Goal: Task Accomplishment & Management: Manage account settings

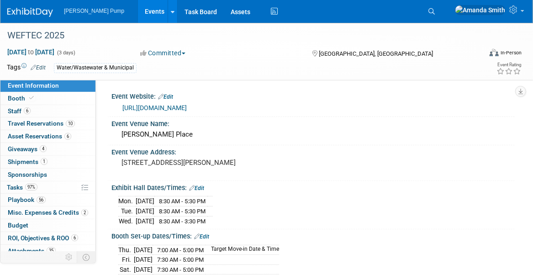
click at [138, 13] on link "Events" at bounding box center [154, 11] width 33 height 23
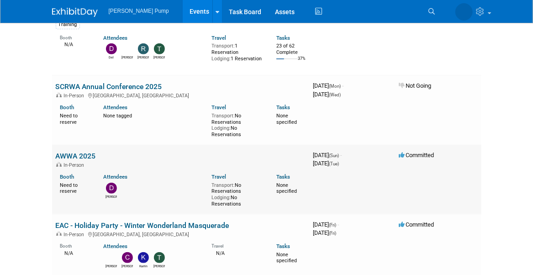
scroll to position [228, 0]
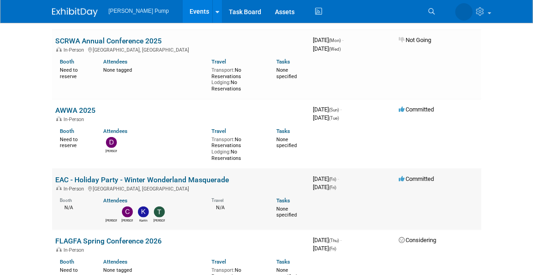
click at [91, 178] on link "EAC - Holiday Party - Winter Wonderland Masquerade" at bounding box center [142, 179] width 173 height 9
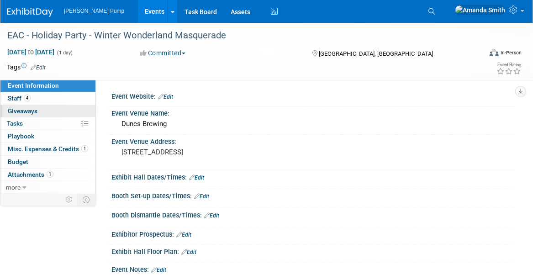
click at [20, 109] on span "Giveaways 0" at bounding box center [23, 110] width 30 height 7
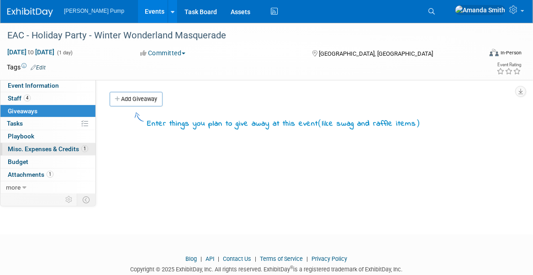
click at [20, 145] on span "Misc. Expenses & Credits 1" at bounding box center [48, 148] width 80 height 7
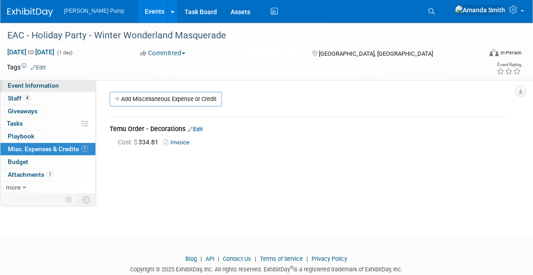
click at [43, 84] on span "Event Information" at bounding box center [33, 85] width 51 height 7
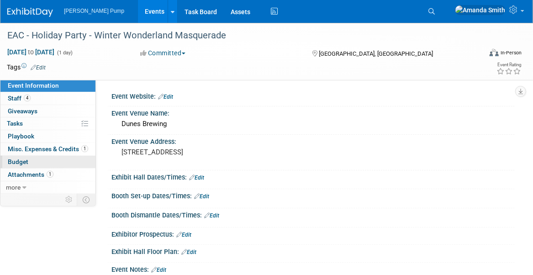
click at [31, 158] on link "Budget" at bounding box center [47, 162] width 95 height 12
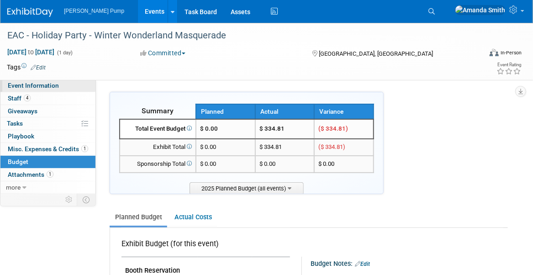
click at [16, 86] on span "Event Information" at bounding box center [33, 85] width 51 height 7
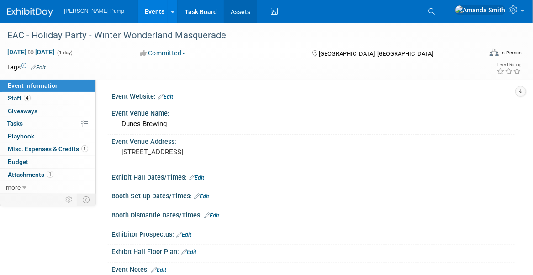
click at [224, 13] on link "Assets" at bounding box center [240, 11] width 33 height 23
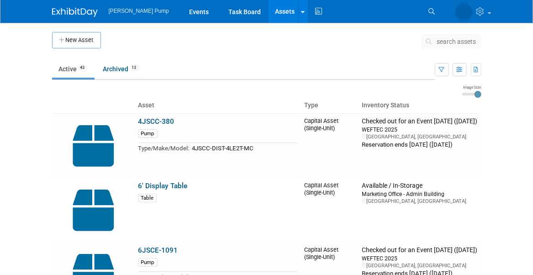
click at [141, 10] on span "[PERSON_NAME] Pump" at bounding box center [139, 11] width 60 height 6
click at [182, 14] on link "Events" at bounding box center [198, 11] width 33 height 23
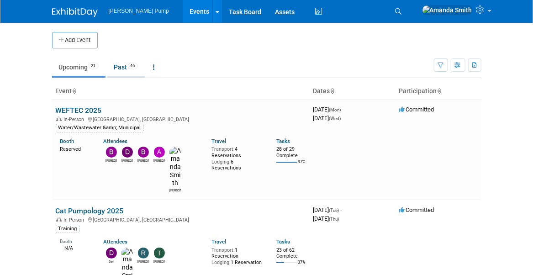
click at [124, 64] on link "Past 46" at bounding box center [125, 66] width 37 height 17
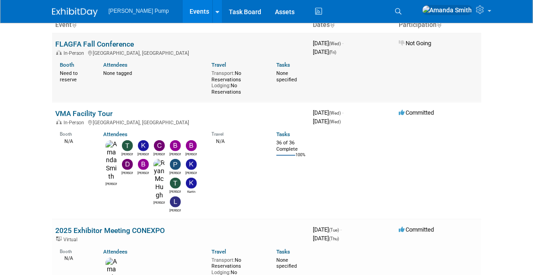
scroll to position [46, 0]
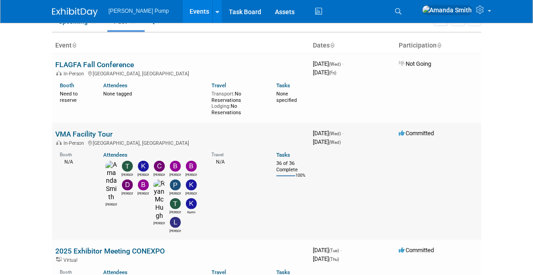
click at [85, 132] on link "VMA Facility Tour" at bounding box center [85, 134] width 58 height 9
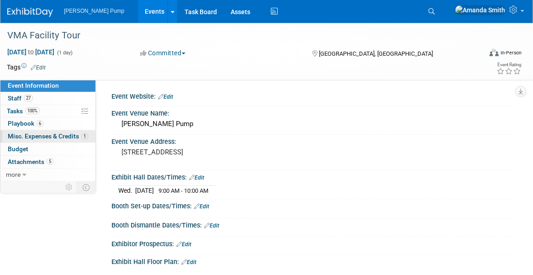
click at [52, 134] on span "Misc. Expenses & Credits 1" at bounding box center [48, 135] width 80 height 7
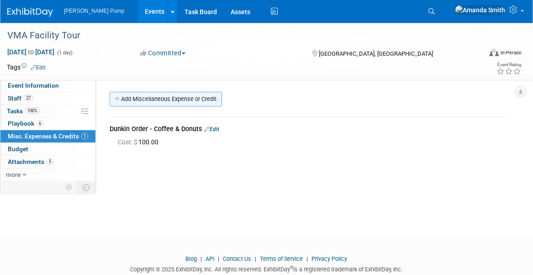
click at [183, 98] on link "Add Miscellaneous Expense or Credit" at bounding box center [166, 99] width 112 height 15
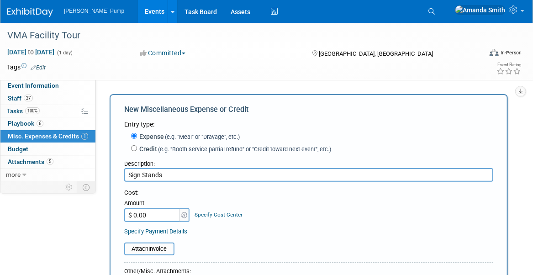
type input "Sign Stands"
click at [155, 211] on input "$ 0.00" at bounding box center [152, 215] width 57 height 14
type input "$ 119.35"
click at [211, 247] on table "Attach Invoice" at bounding box center [308, 248] width 369 height 13
click at [141, 248] on input "file" at bounding box center [119, 248] width 109 height 11
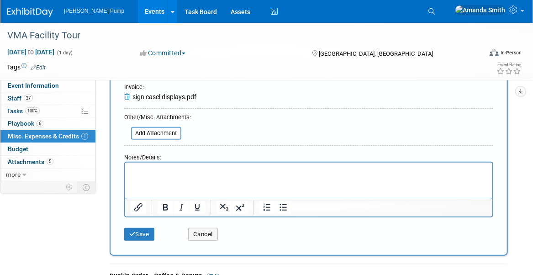
scroll to position [183, 0]
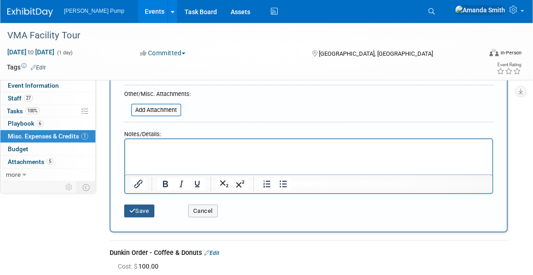
click at [139, 209] on button "Save" at bounding box center [139, 211] width 30 height 13
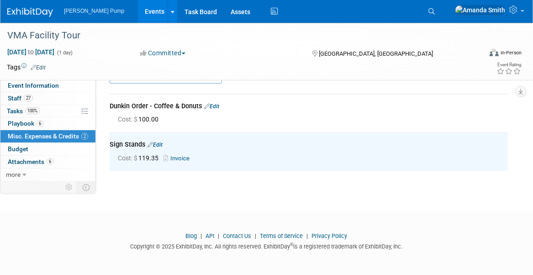
scroll to position [0, 0]
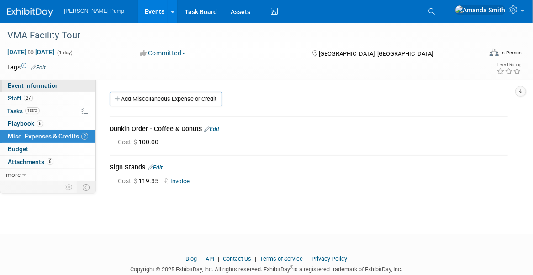
click at [31, 85] on span "Event Information" at bounding box center [33, 85] width 51 height 7
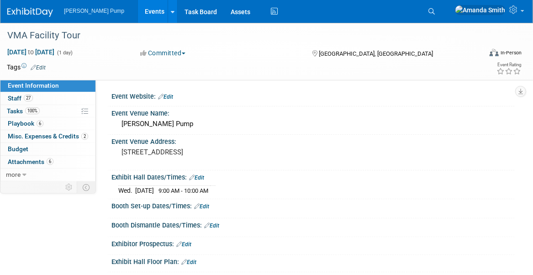
click at [138, 14] on link "Events" at bounding box center [154, 11] width 33 height 23
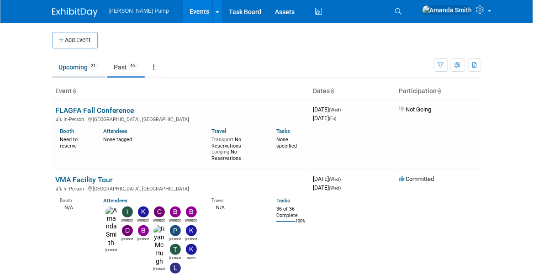
click at [82, 66] on link "Upcoming 21" at bounding box center [78, 66] width 53 height 17
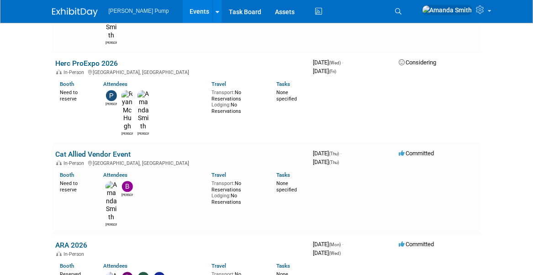
scroll to position [867, 0]
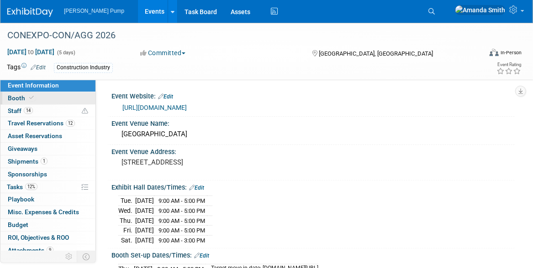
click at [15, 100] on span "Booth" at bounding box center [22, 97] width 28 height 7
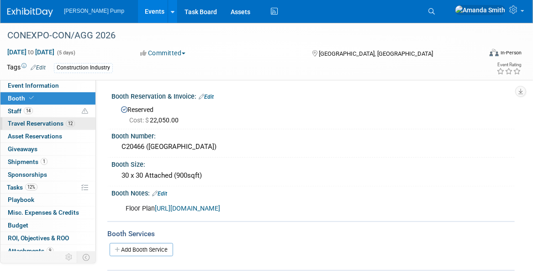
drag, startPoint x: 15, startPoint y: 113, endPoint x: 17, endPoint y: 119, distance: 5.9
click at [16, 113] on span "Staff 14" at bounding box center [20, 110] width 25 height 7
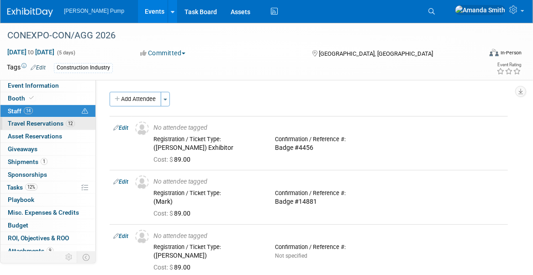
click at [18, 120] on span "Travel Reservations 12" at bounding box center [41, 123] width 67 height 7
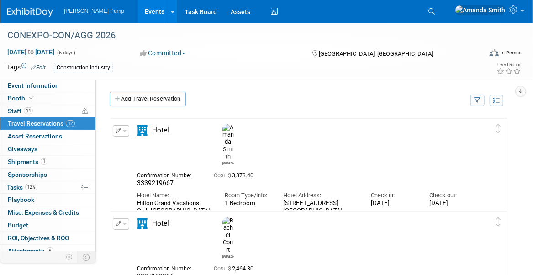
click at [120, 128] on icon "button" at bounding box center [118, 130] width 6 height 5
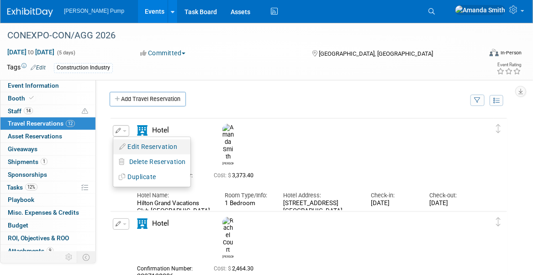
click at [140, 145] on button "Edit Reservation" at bounding box center [151, 146] width 77 height 13
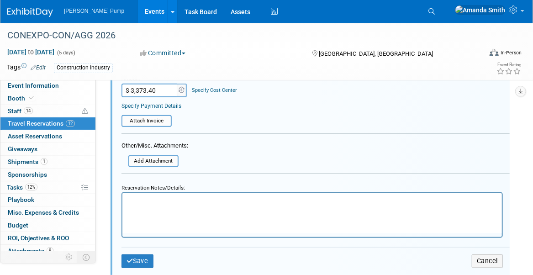
scroll to position [379, 0]
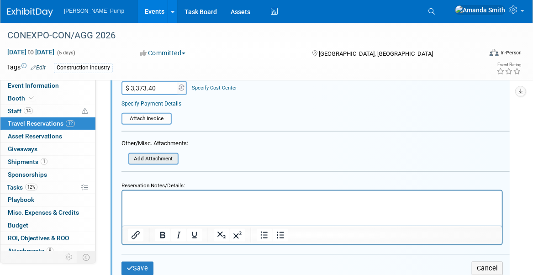
click at [152, 154] on input "file" at bounding box center [123, 159] width 109 height 10
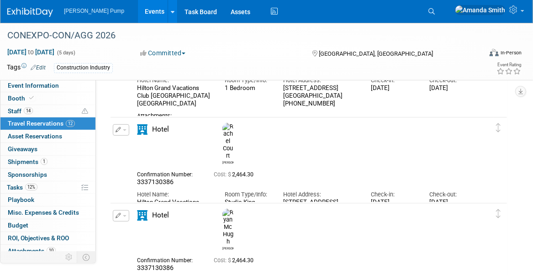
scroll to position [137, 0]
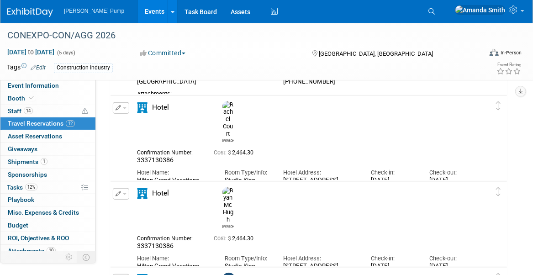
click at [120, 109] on button "button" at bounding box center [121, 107] width 16 height 11
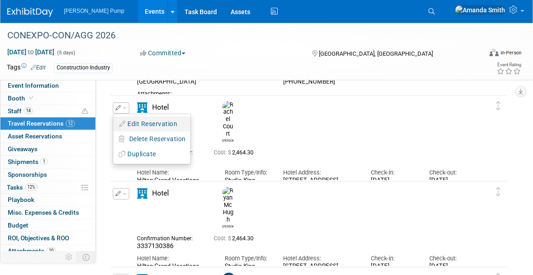
click at [146, 126] on button "Edit Reservation" at bounding box center [151, 123] width 77 height 13
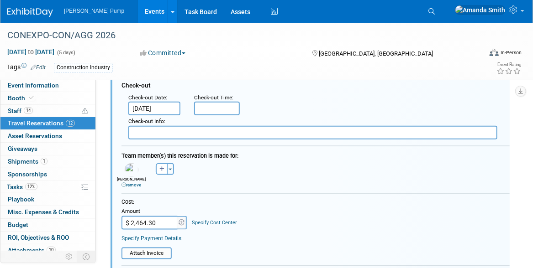
scroll to position [356, 0]
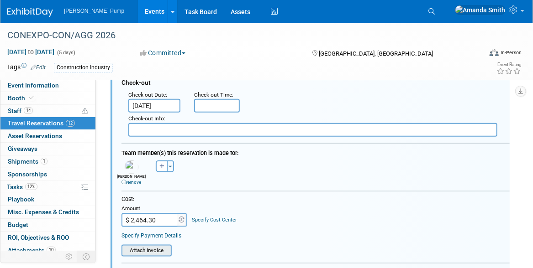
click at [151, 249] on input "file" at bounding box center [116, 251] width 109 height 10
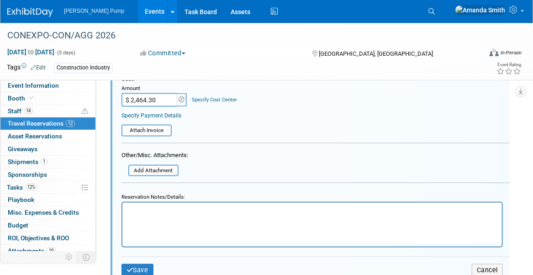
scroll to position [493, 0]
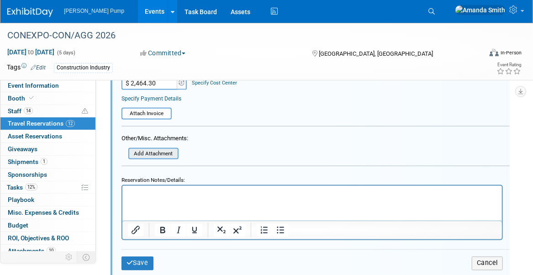
click at [163, 152] on input "file" at bounding box center [123, 154] width 109 height 10
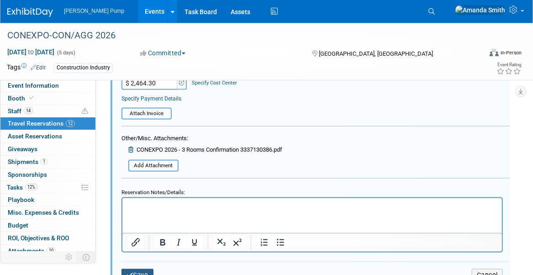
click at [141, 268] on button "Save" at bounding box center [137, 275] width 32 height 13
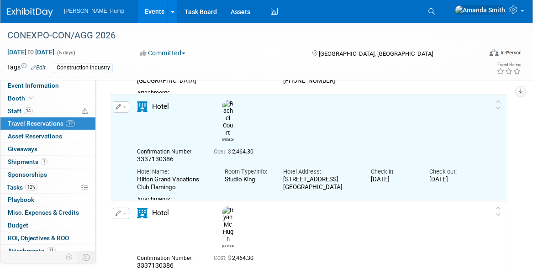
scroll to position [128, 0]
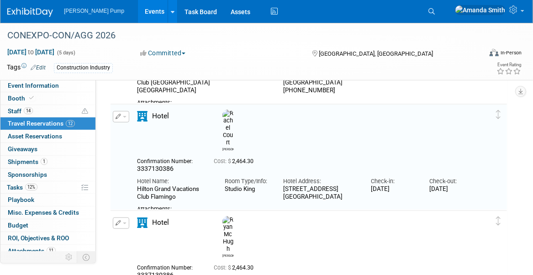
click at [119, 223] on icon "button" at bounding box center [118, 222] width 6 height 5
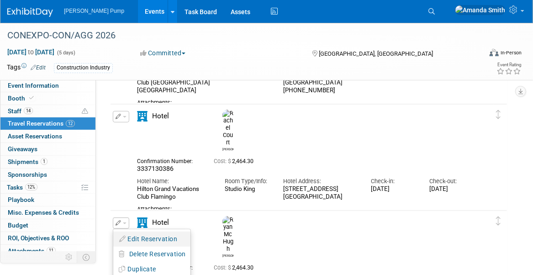
click at [158, 236] on button "Edit Reservation" at bounding box center [151, 238] width 77 height 13
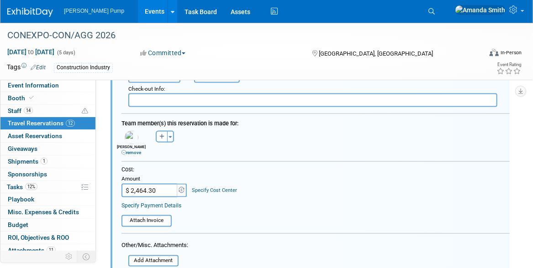
scroll to position [509, 0]
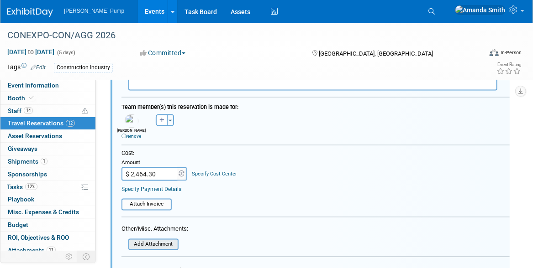
click at [161, 243] on input "file" at bounding box center [123, 245] width 109 height 10
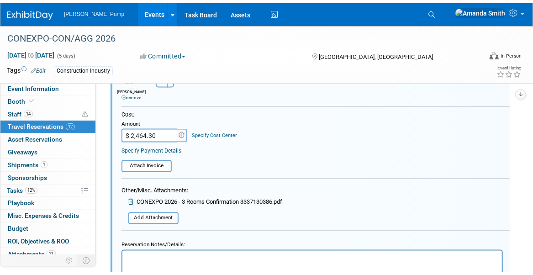
scroll to position [646, 0]
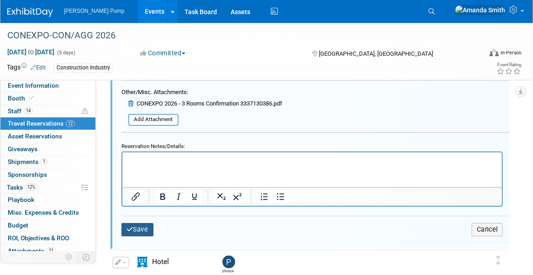
click at [134, 227] on button "Save" at bounding box center [137, 229] width 32 height 13
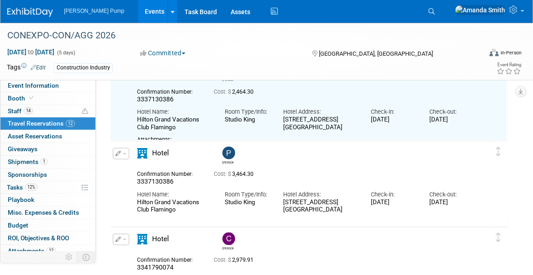
scroll to position [326, 0]
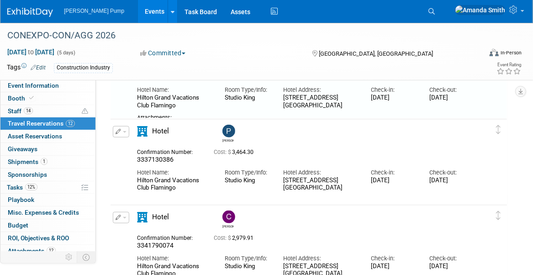
click at [119, 131] on icon "button" at bounding box center [118, 131] width 6 height 5
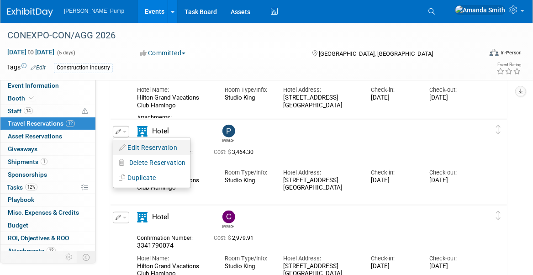
click at [147, 149] on button "Edit Reservation" at bounding box center [151, 147] width 77 height 13
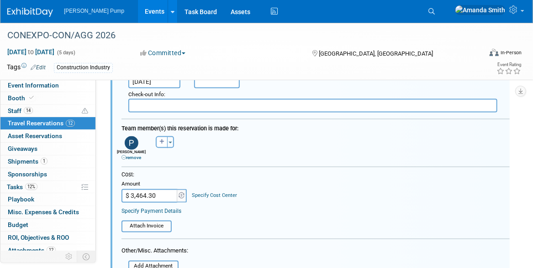
scroll to position [615, 0]
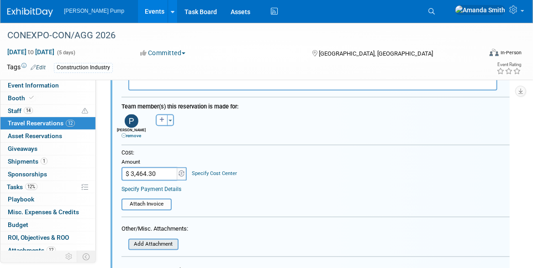
click at [157, 240] on input "file" at bounding box center [123, 245] width 109 height 10
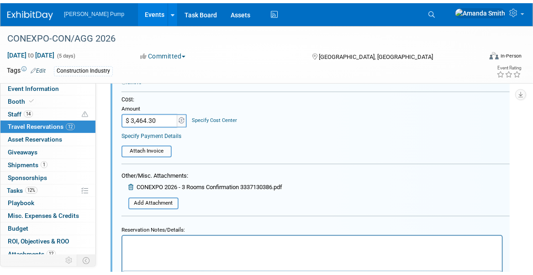
scroll to position [798, 0]
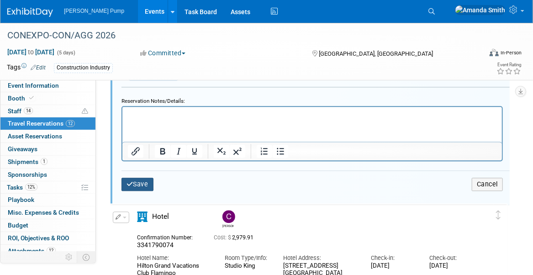
click at [136, 183] on button "Save" at bounding box center [137, 184] width 32 height 13
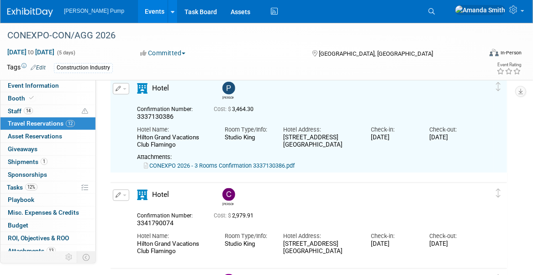
scroll to position [432, 0]
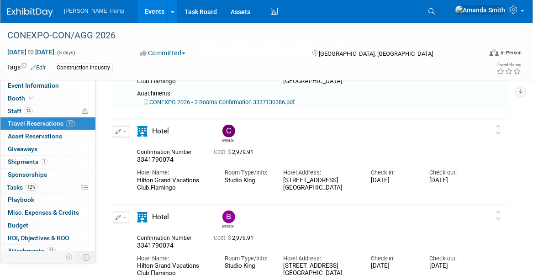
click at [118, 130] on icon "button" at bounding box center [118, 131] width 6 height 5
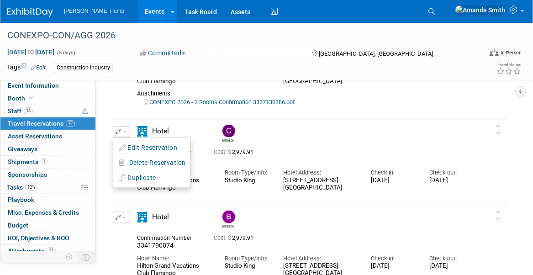
click at [141, 145] on button "Edit Reservation" at bounding box center [151, 147] width 77 height 13
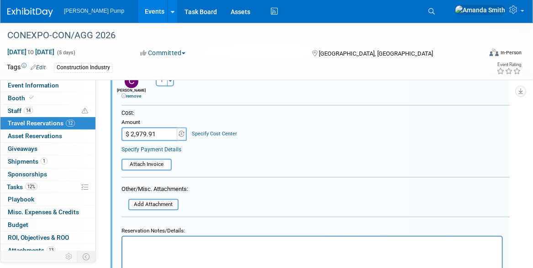
scroll to position [767, 0]
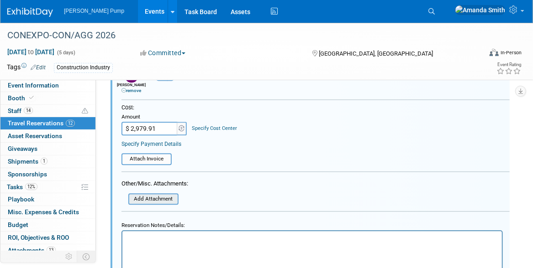
click at [149, 195] on input "file" at bounding box center [123, 199] width 109 height 10
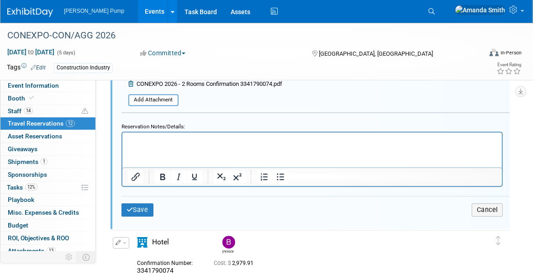
scroll to position [904, 0]
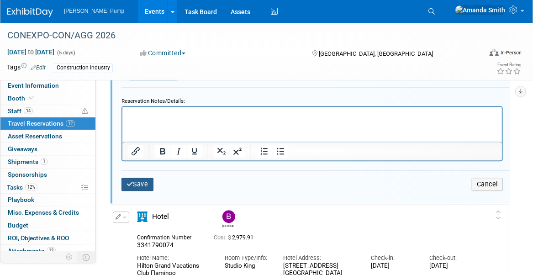
click at [144, 178] on button "Save" at bounding box center [137, 184] width 32 height 13
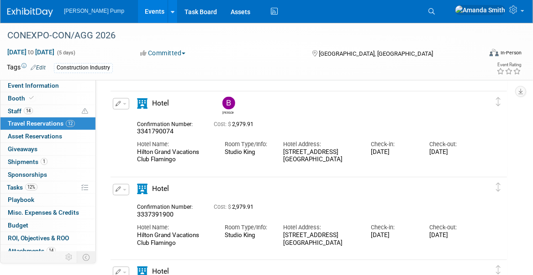
scroll to position [584, 0]
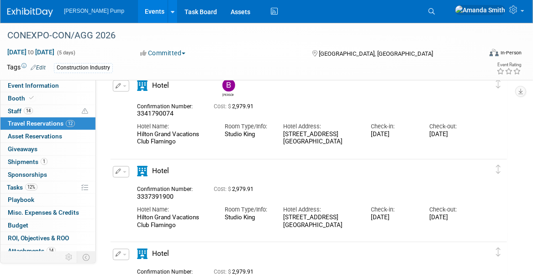
click at [117, 83] on icon "button" at bounding box center [118, 85] width 6 height 5
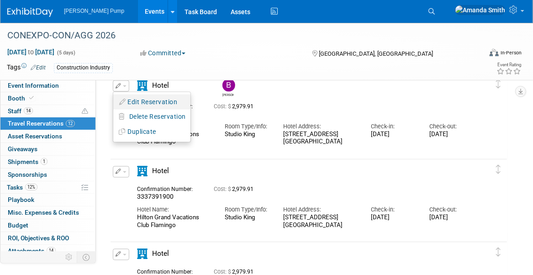
click at [151, 100] on button "Edit Reservation" at bounding box center [151, 101] width 77 height 13
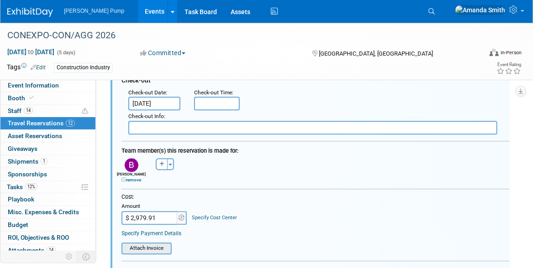
scroll to position [828, 0]
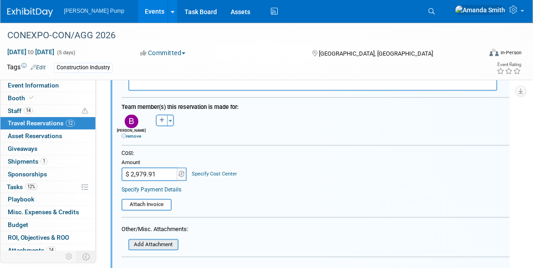
click at [171, 243] on input "file" at bounding box center [123, 245] width 109 height 10
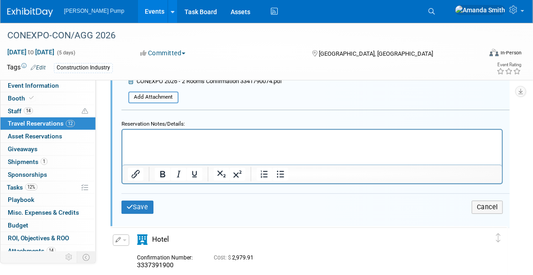
scroll to position [1010, 0]
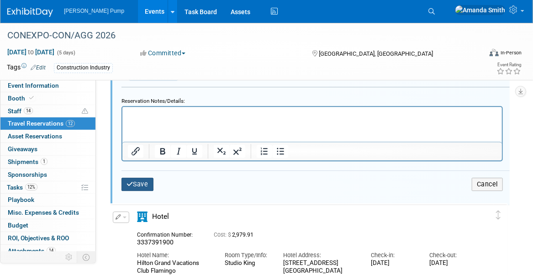
click at [149, 178] on button "Save" at bounding box center [137, 184] width 32 height 13
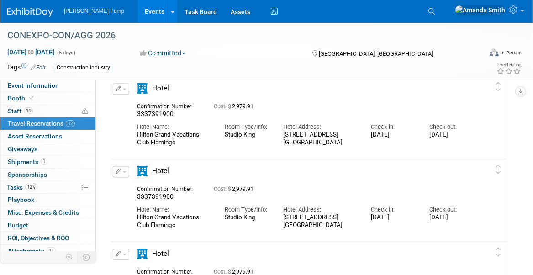
scroll to position [691, 0]
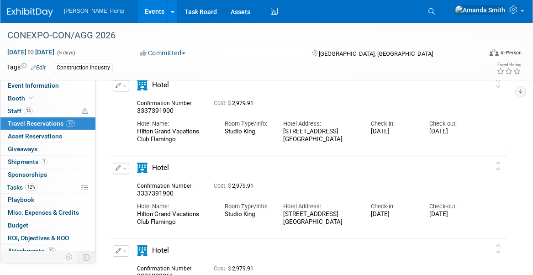
click at [117, 85] on icon "button" at bounding box center [118, 85] width 6 height 5
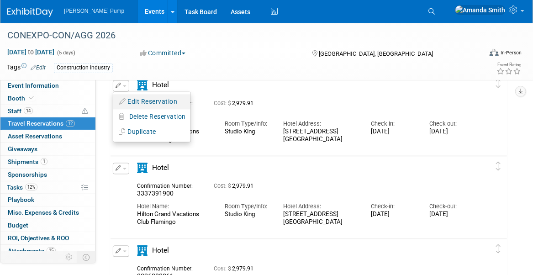
click at [133, 98] on button "Edit Reservation" at bounding box center [151, 101] width 77 height 13
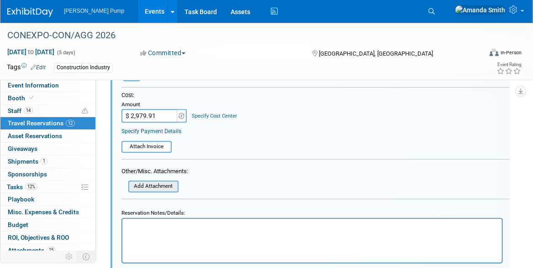
scroll to position [980, 0]
click at [141, 184] on input "file" at bounding box center [123, 186] width 109 height 10
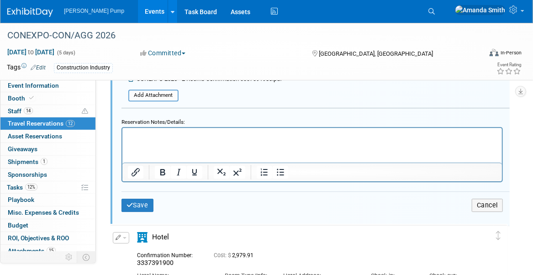
scroll to position [1117, 0]
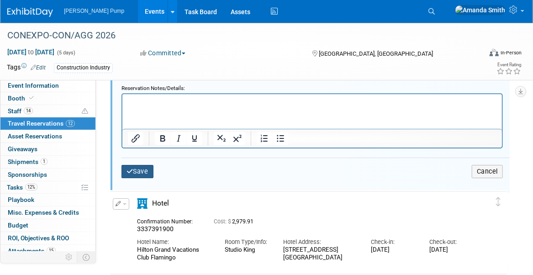
click at [135, 170] on button "Save" at bounding box center [137, 171] width 32 height 13
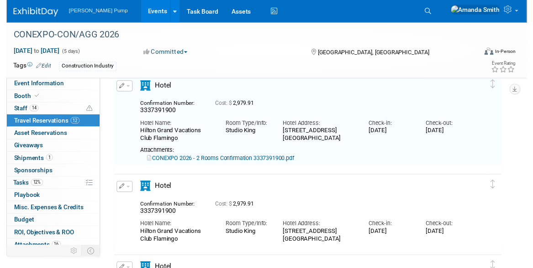
scroll to position [751, 0]
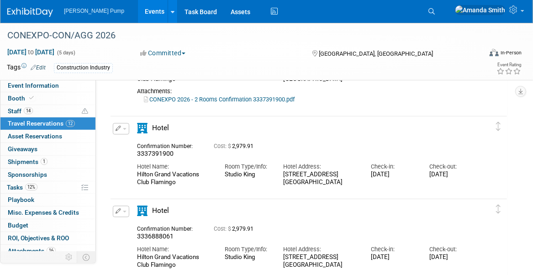
click at [118, 129] on icon "button" at bounding box center [118, 128] width 6 height 5
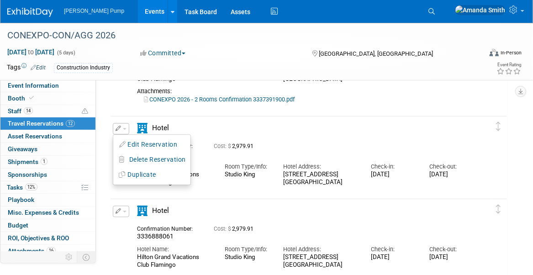
drag, startPoint x: 155, startPoint y: 144, endPoint x: 162, endPoint y: 149, distance: 8.6
click at [154, 144] on button "Edit Reservation" at bounding box center [151, 144] width 77 height 13
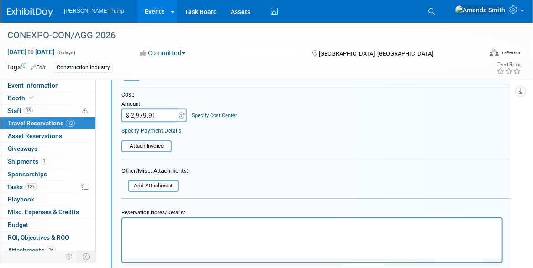
scroll to position [1083, 0]
click at [148, 183] on input "file" at bounding box center [123, 186] width 109 height 10
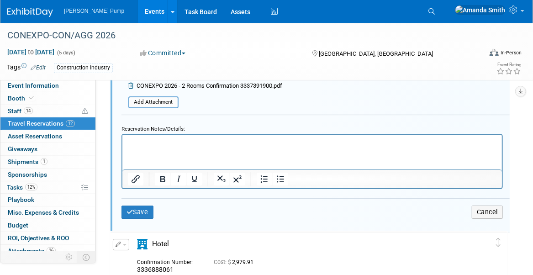
scroll to position [1174, 0]
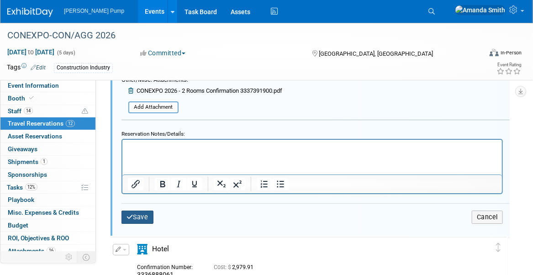
click at [133, 211] on button "Save" at bounding box center [137, 216] width 32 height 13
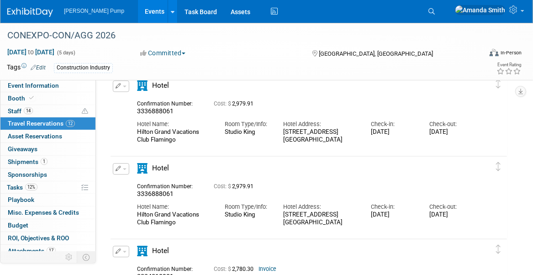
scroll to position [900, 0]
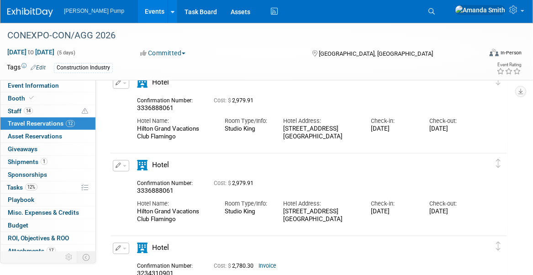
click at [116, 83] on icon "button" at bounding box center [118, 82] width 6 height 5
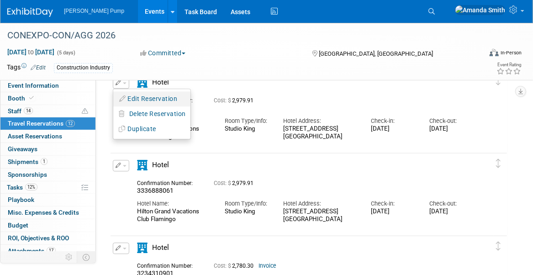
click at [158, 97] on button "Edit Reservation" at bounding box center [151, 98] width 77 height 13
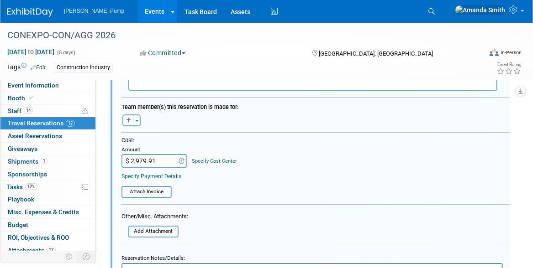
scroll to position [1186, 0]
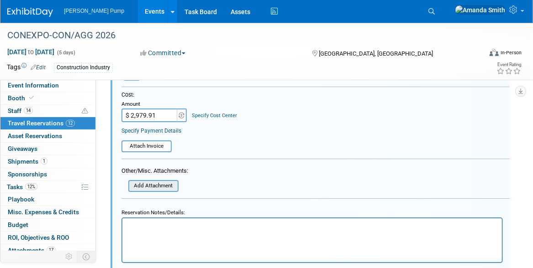
click at [152, 185] on input "file" at bounding box center [123, 186] width 109 height 10
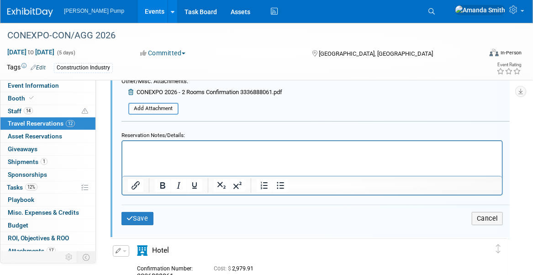
scroll to position [1277, 0]
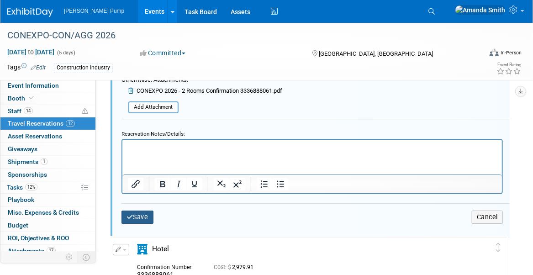
click at [136, 214] on button "Save" at bounding box center [137, 216] width 32 height 13
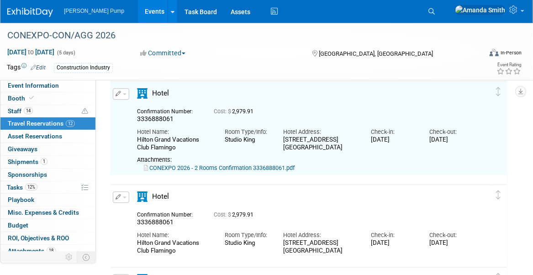
scroll to position [866, 0]
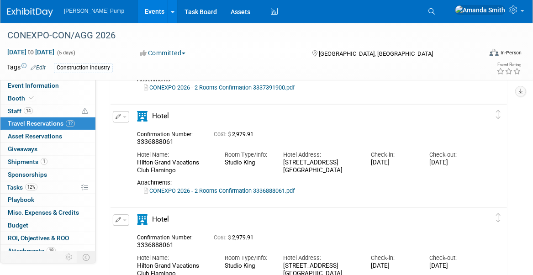
click at [116, 220] on icon "button" at bounding box center [118, 219] width 6 height 5
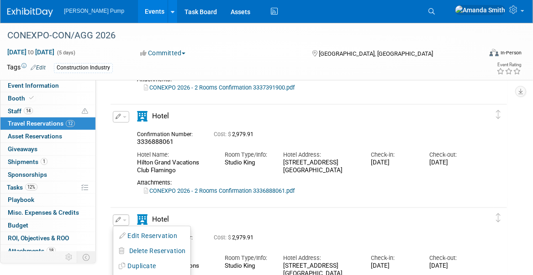
click at [205, 215] on div "Hotel" at bounding box center [174, 222] width 88 height 16
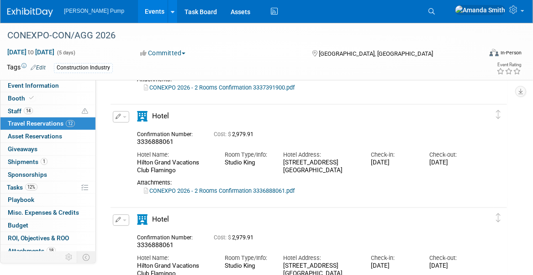
click at [119, 217] on icon "button" at bounding box center [118, 219] width 6 height 5
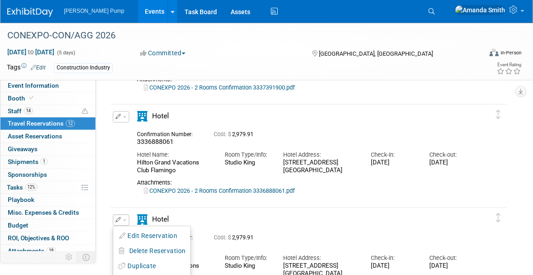
drag, startPoint x: 153, startPoint y: 235, endPoint x: 169, endPoint y: 231, distance: 16.5
click at [153, 235] on button "Edit Reservation" at bounding box center [151, 235] width 77 height 13
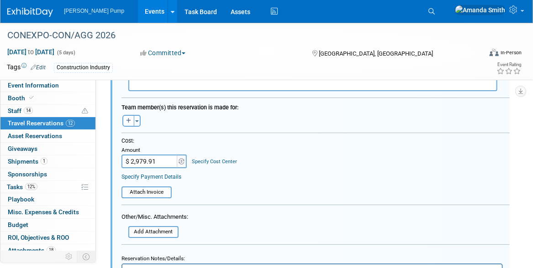
scroll to position [1244, 0]
click at [171, 227] on input "file" at bounding box center [123, 232] width 109 height 10
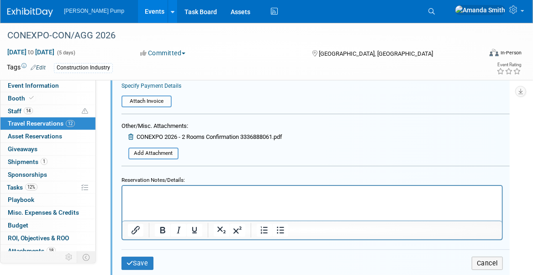
scroll to position [1335, 0]
click at [140, 258] on button "Save" at bounding box center [137, 262] width 32 height 13
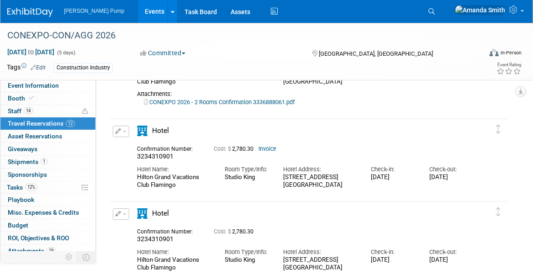
scroll to position [1061, 0]
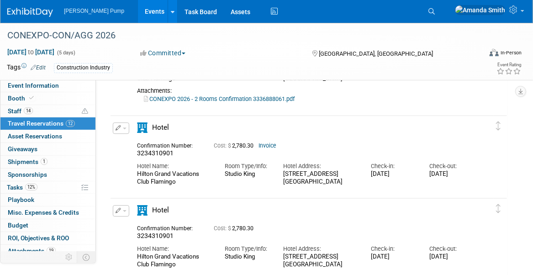
click at [117, 127] on icon "button" at bounding box center [118, 127] width 6 height 5
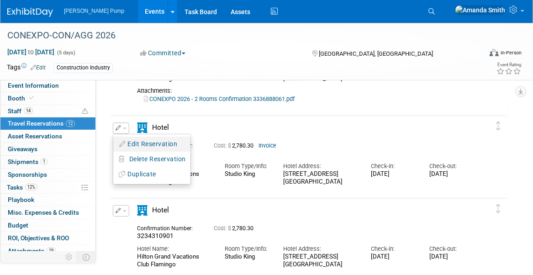
click at [164, 137] on button "Edit Reservation" at bounding box center [151, 143] width 77 height 13
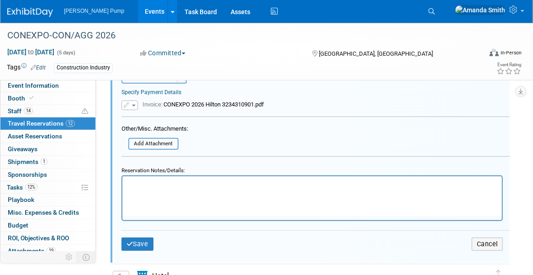
scroll to position [1438, 0]
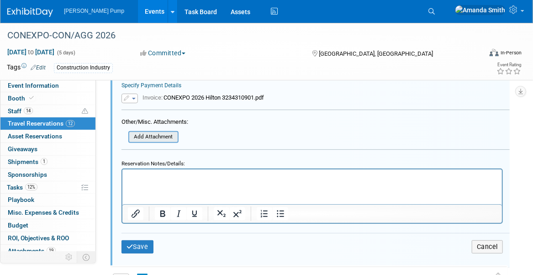
click at [160, 135] on input "file" at bounding box center [123, 137] width 109 height 10
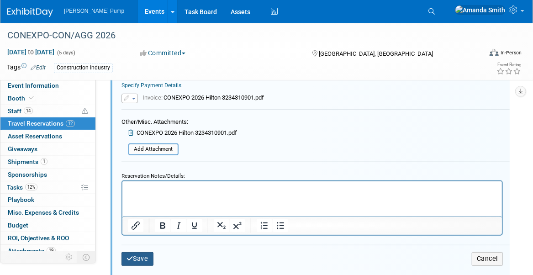
click at [125, 253] on button "Save" at bounding box center [137, 258] width 32 height 13
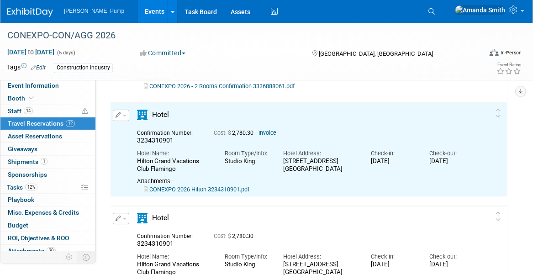
scroll to position [1073, 0]
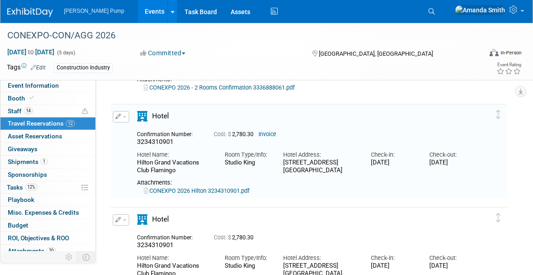
click at [118, 220] on icon "button" at bounding box center [118, 219] width 6 height 5
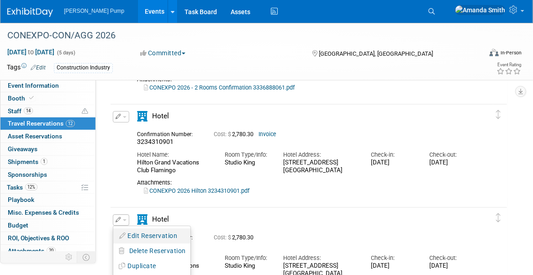
click at [149, 238] on button "Edit Reservation" at bounding box center [151, 235] width 77 height 13
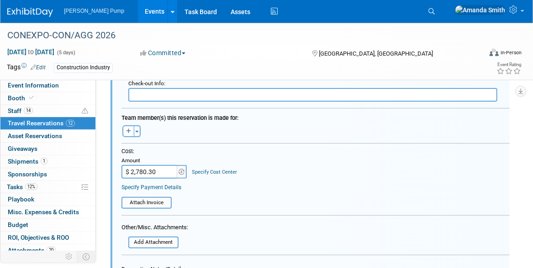
scroll to position [1496, 0]
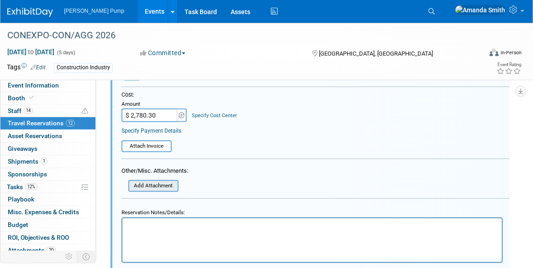
click at [156, 184] on input "file" at bounding box center [123, 186] width 109 height 10
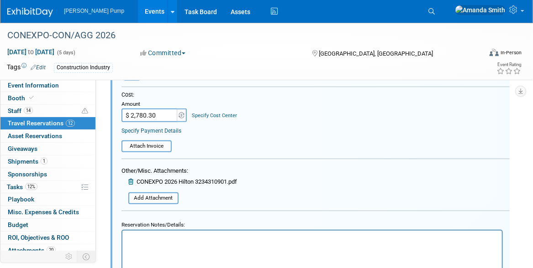
click at [318, 211] on div at bounding box center [315, 214] width 388 height 7
click at [323, 188] on form "<i class="fas fa-plane" style="padding: 6px 4px 6px 1px;"></i> Flight <i class=…" at bounding box center [315, 54] width 388 height 525
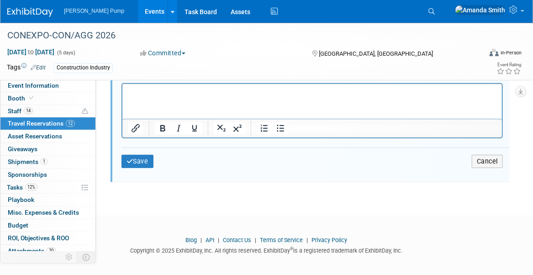
scroll to position [1646, 0]
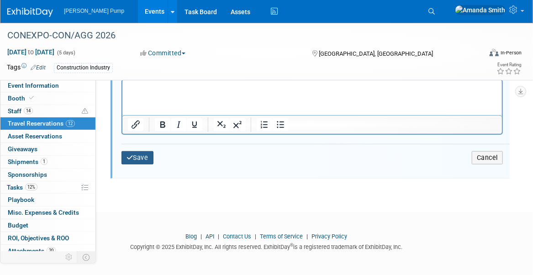
click at [150, 156] on button "Save" at bounding box center [137, 157] width 32 height 13
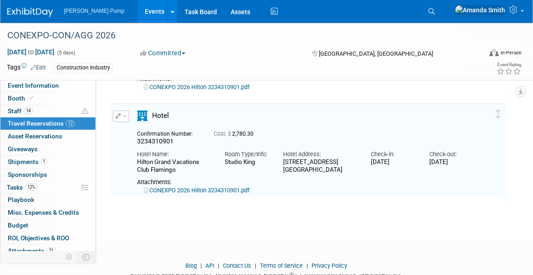
scroll to position [1176, 0]
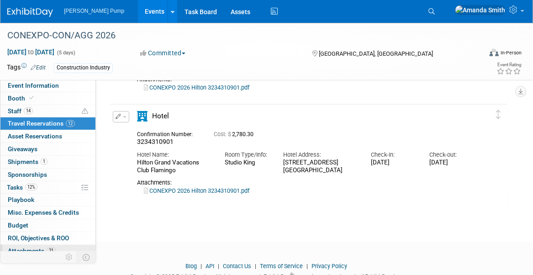
click at [59, 245] on link "21 Attachments 21" at bounding box center [47, 251] width 95 height 12
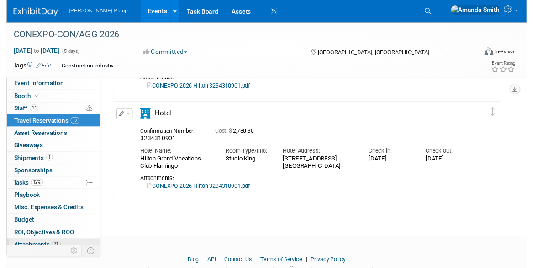
scroll to position [0, 0]
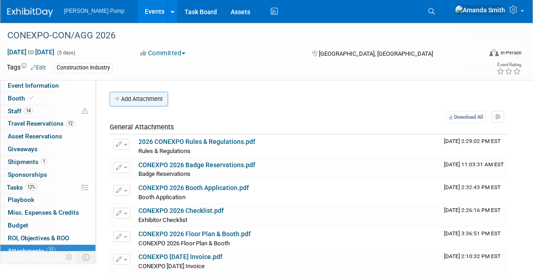
click at [157, 104] on button "Add Attachment" at bounding box center [139, 99] width 58 height 15
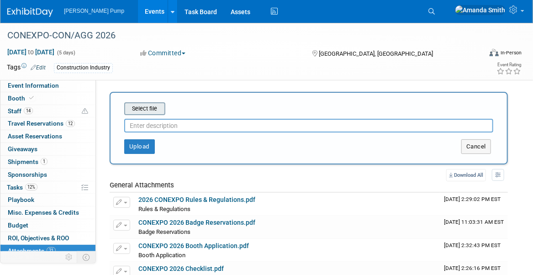
click at [153, 106] on input "file" at bounding box center [110, 108] width 109 height 11
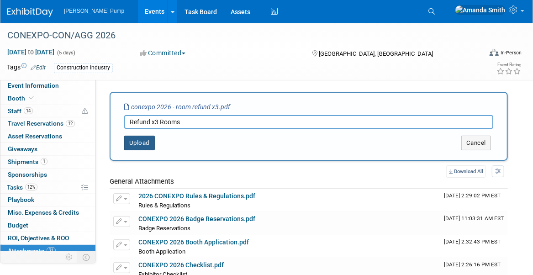
type input "Refund x3 Rooms"
drag, startPoint x: 144, startPoint y: 140, endPoint x: 156, endPoint y: 142, distance: 11.9
click at [144, 141] on button "Upload" at bounding box center [139, 143] width 31 height 15
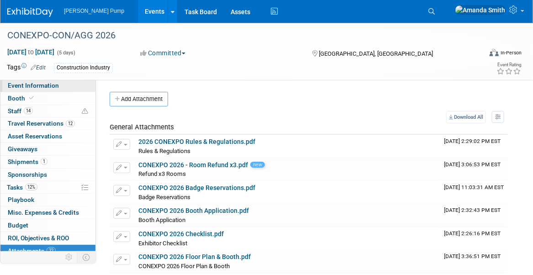
click at [50, 87] on span "Event Information" at bounding box center [33, 85] width 51 height 7
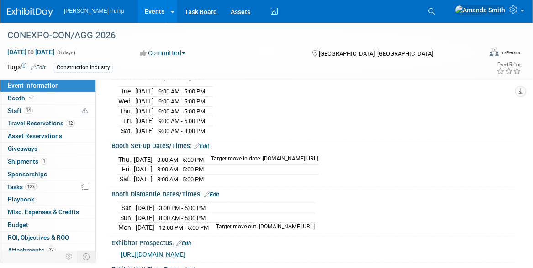
scroll to position [137, 0]
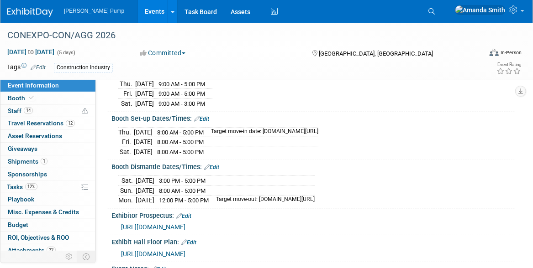
click at [138, 10] on link "Events" at bounding box center [154, 11] width 33 height 23
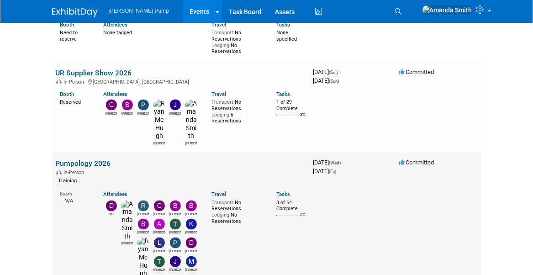
scroll to position [593, 0]
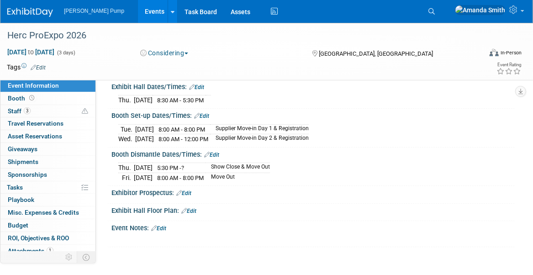
scroll to position [91, 0]
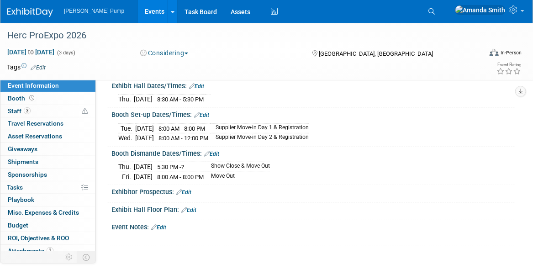
click at [215, 151] on link "Edit" at bounding box center [211, 154] width 15 height 6
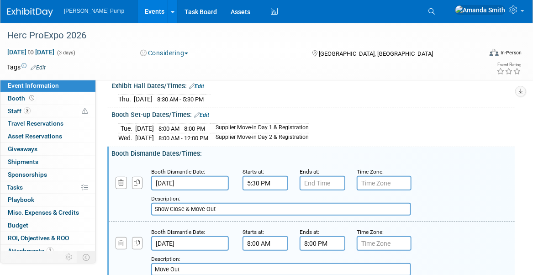
click at [250, 178] on input "5:30 PM" at bounding box center [265, 183] width 46 height 15
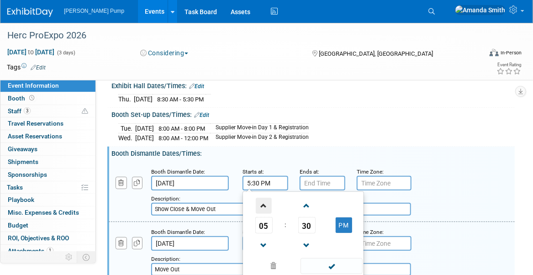
click at [264, 201] on span at bounding box center [264, 206] width 16 height 16
click at [340, 221] on button "PM" at bounding box center [344, 225] width 16 height 16
type input "6:30 AM"
click at [341, 159] on div "Booth Dismantle Date: [DATE] Starts at: 6:30 AM 06 : 30 AM 12 01 02 03 04 05 06…" at bounding box center [312, 234] width 389 height 151
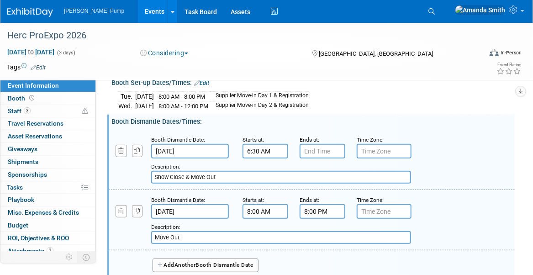
scroll to position [228, 0]
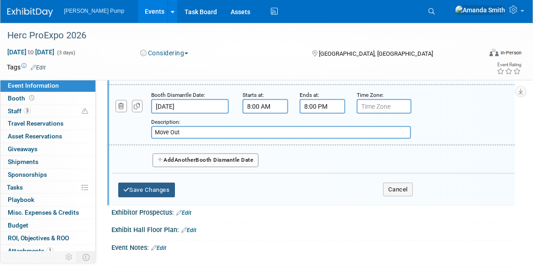
click at [143, 192] on button "Save Changes" at bounding box center [146, 190] width 57 height 15
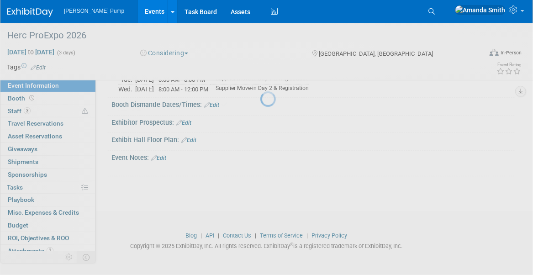
scroll to position [136, 0]
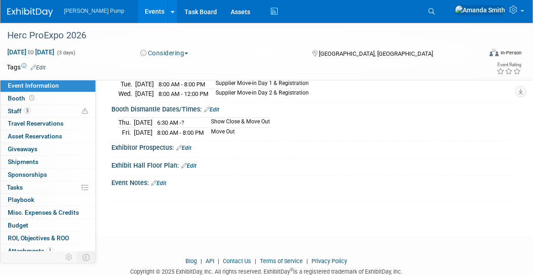
click at [211, 106] on link "Edit" at bounding box center [211, 109] width 15 height 6
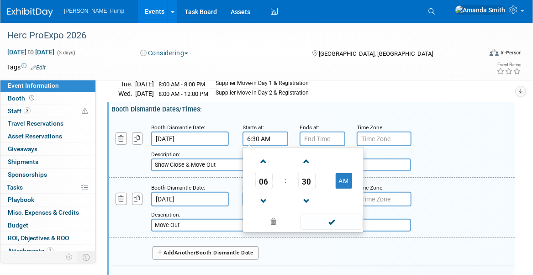
click at [251, 136] on input "6:30 AM" at bounding box center [265, 138] width 46 height 15
click at [268, 197] on span at bounding box center [264, 201] width 16 height 16
type input "5:30 AM"
click at [335, 221] on span at bounding box center [331, 222] width 62 height 16
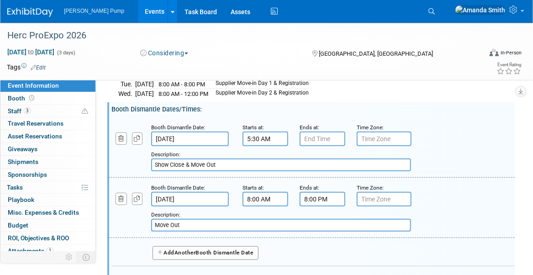
click at [287, 117] on div "Booth Dismantle Date: [DATE] Starts at: 5:30 AM Ends at: Time Zone: Apply to al…" at bounding box center [312, 147] width 406 height 60
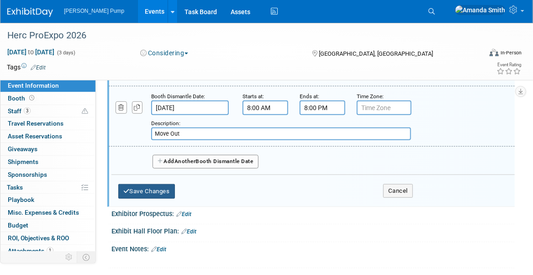
click at [144, 184] on button "Save Changes" at bounding box center [146, 191] width 57 height 15
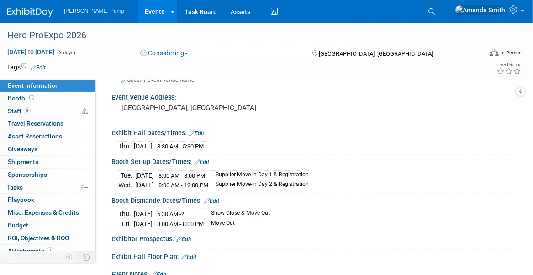
scroll to position [44, 0]
click at [216, 198] on link "Edit" at bounding box center [211, 201] width 15 height 6
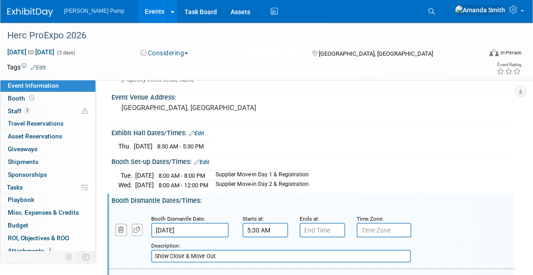
click at [247, 226] on input "5:30 AM" at bounding box center [265, 230] width 46 height 15
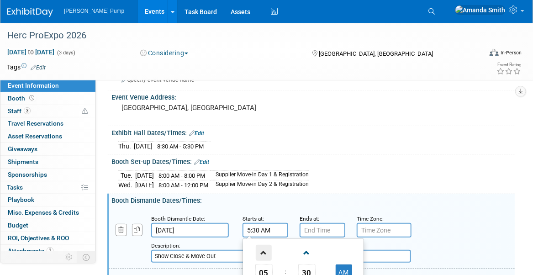
click at [259, 246] on span at bounding box center [264, 253] width 16 height 16
click at [341, 266] on button "AM" at bounding box center [344, 272] width 16 height 16
type input "6:30 PM"
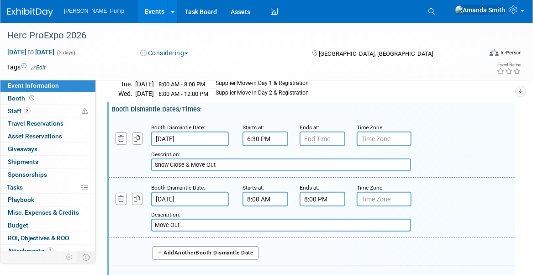
scroll to position [181, 0]
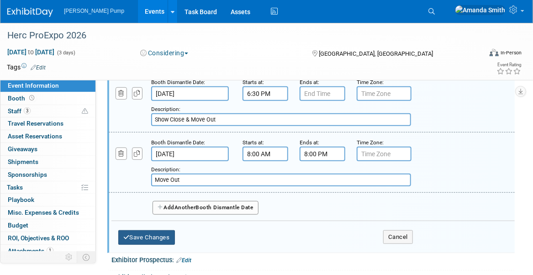
click at [149, 236] on button "Save Changes" at bounding box center [146, 237] width 57 height 15
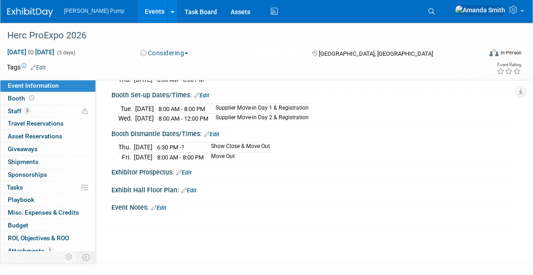
scroll to position [90, 0]
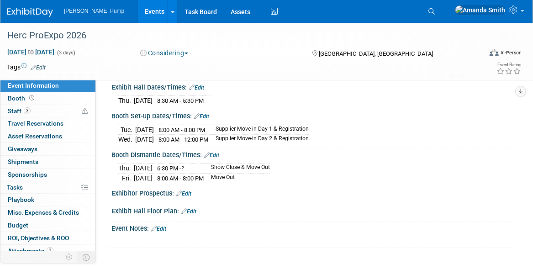
click at [218, 152] on link "Edit" at bounding box center [211, 155] width 15 height 6
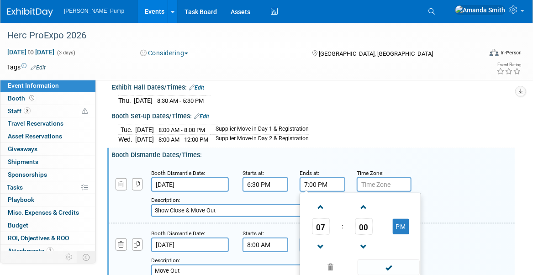
click at [314, 184] on input "7:00 PM" at bounding box center [322, 184] width 46 height 15
click at [322, 204] on span at bounding box center [321, 207] width 16 height 16
type input "8:00 PM"
click at [370, 264] on span at bounding box center [388, 267] width 62 height 16
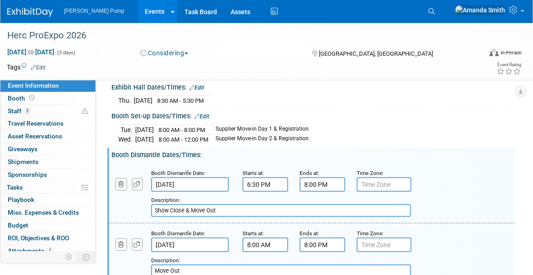
click at [373, 161] on div "Booth Dismantle Date: [DATE] Starts at: 6:30 PM Ends at: 8:00 PM Time Zone: App…" at bounding box center [312, 236] width 389 height 151
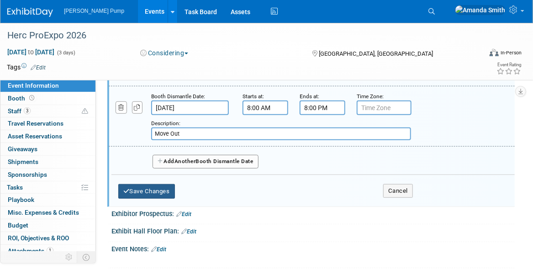
click at [152, 186] on button "Save Changes" at bounding box center [146, 191] width 57 height 15
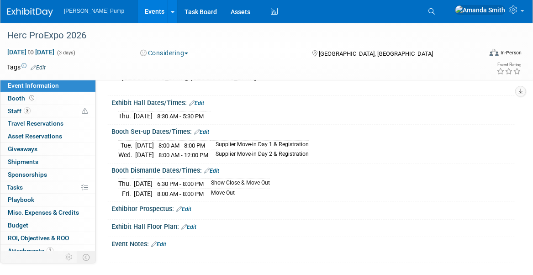
scroll to position [91, 0]
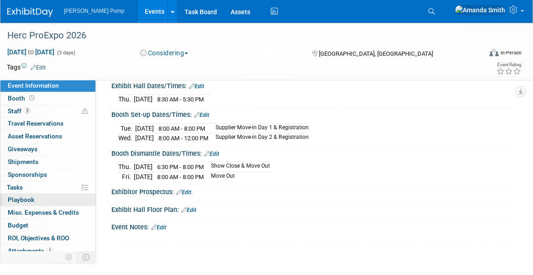
click at [42, 200] on link "0 Playbook 0" at bounding box center [47, 200] width 95 height 12
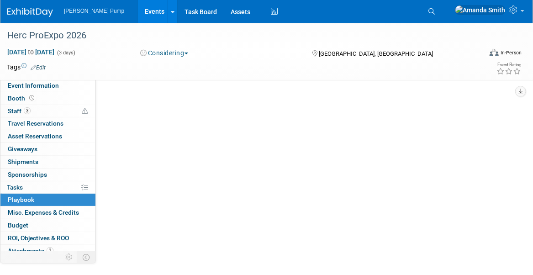
scroll to position [0, 0]
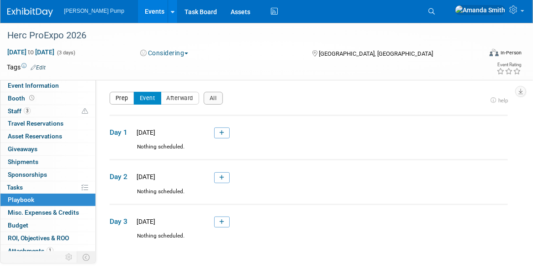
click at [120, 101] on button "Prep" at bounding box center [122, 98] width 25 height 13
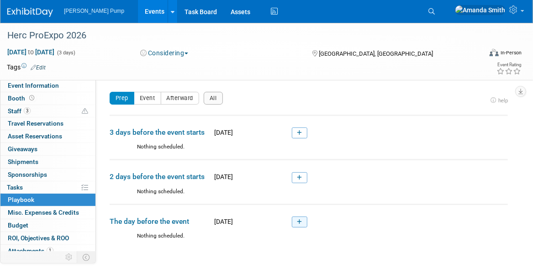
click at [297, 221] on icon at bounding box center [299, 221] width 5 height 5
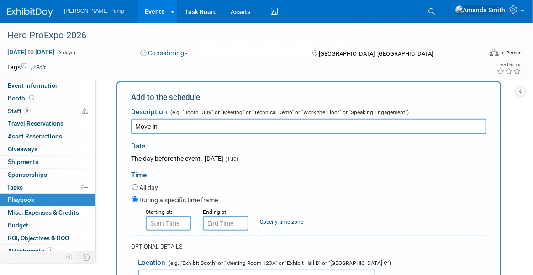
scroll to position [210, 0]
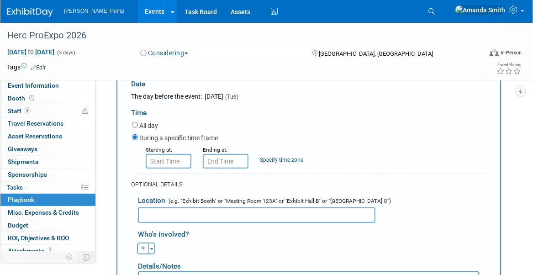
type input "Move-in"
type input "8:00 AM"
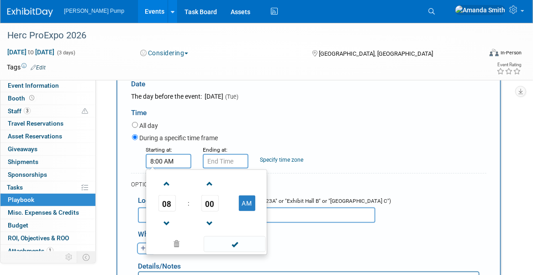
click at [163, 162] on input "8:00 AM" at bounding box center [169, 161] width 46 height 15
click at [219, 163] on input "8:00 AM" at bounding box center [226, 161] width 46 height 15
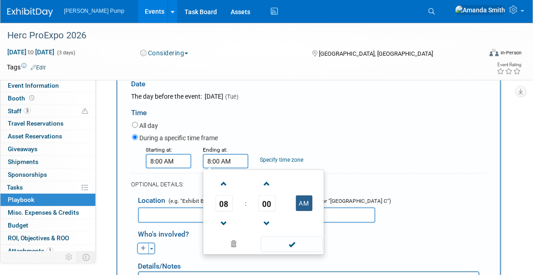
click at [301, 202] on button "AM" at bounding box center [304, 203] width 16 height 16
type input "8:00 PM"
click at [352, 149] on div "Starting at: 8:00 AM Ending at: 8:00 PM 08 : 00 PM 12 01 02 03 04 05 06 07 08 0…" at bounding box center [309, 157] width 368 height 24
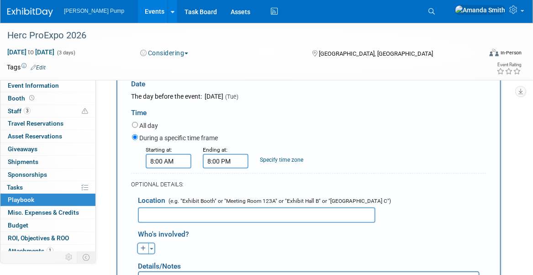
click at [229, 211] on input "text" at bounding box center [256, 215] width 237 height 16
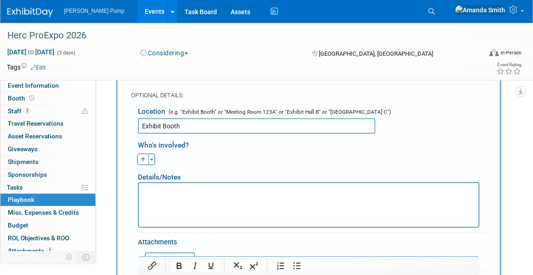
scroll to position [301, 0]
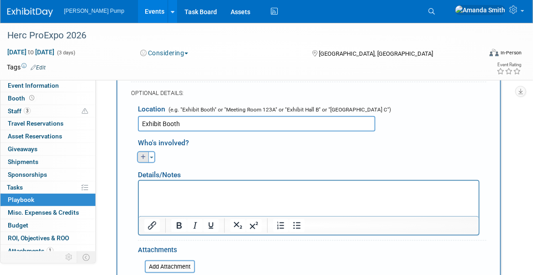
type input "Exhibit Booth"
click at [146, 157] on button "button" at bounding box center [143, 157] width 12 height 12
select select
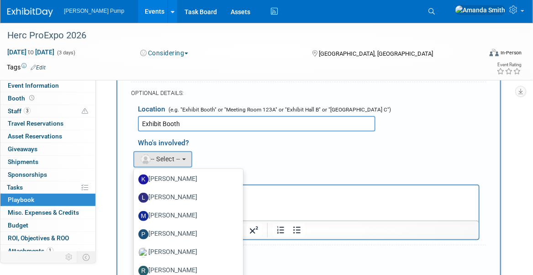
scroll to position [320, 0]
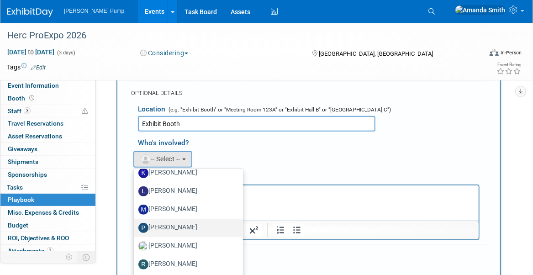
click at [194, 226] on label "[PERSON_NAME]" at bounding box center [185, 227] width 95 height 15
click at [135, 226] on input "[PERSON_NAME]" at bounding box center [132, 227] width 6 height 6
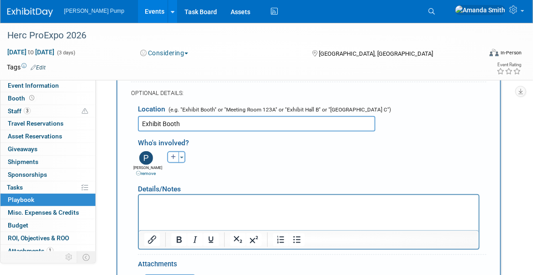
click at [171, 157] on icon "button" at bounding box center [173, 156] width 5 height 5
select select
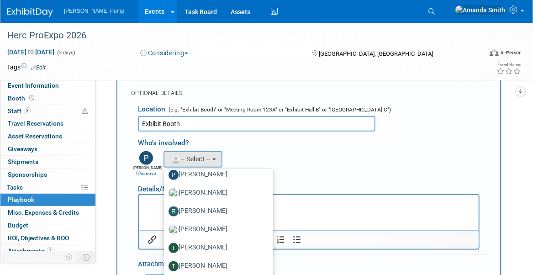
scroll to position [381, 0]
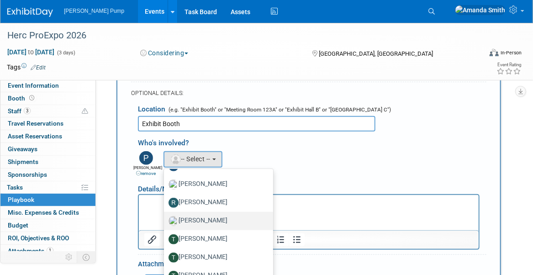
click at [216, 217] on label "[PERSON_NAME]" at bounding box center [215, 221] width 95 height 15
click at [165, 217] on input "[PERSON_NAME]" at bounding box center [162, 220] width 6 height 6
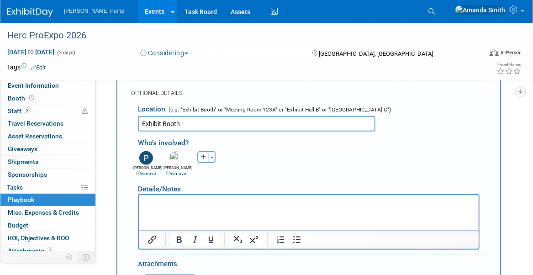
drag, startPoint x: 287, startPoint y: 153, endPoint x: 280, endPoint y: 166, distance: 14.5
click at [288, 153] on div "[PERSON_NAME] remove [PERSON_NAME] (me) remove [PERSON_NAME] remove remove remo…" at bounding box center [312, 163] width 362 height 28
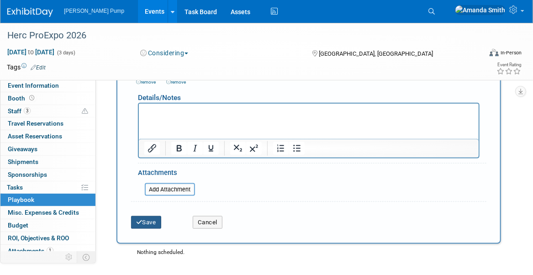
click at [160, 220] on button "Save" at bounding box center [146, 222] width 30 height 13
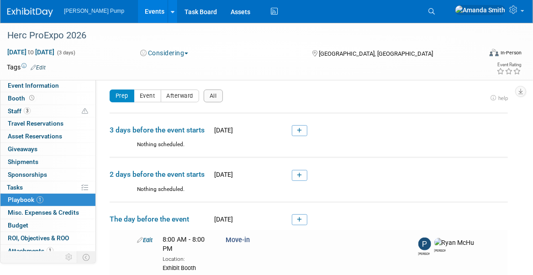
scroll to position [0, 0]
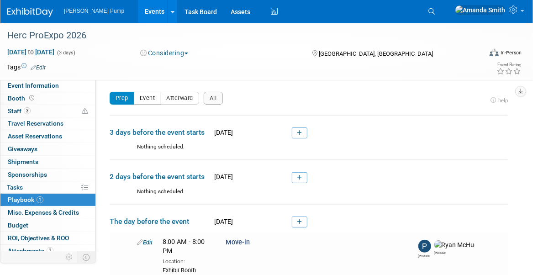
click at [149, 100] on button "Event" at bounding box center [147, 98] width 27 height 13
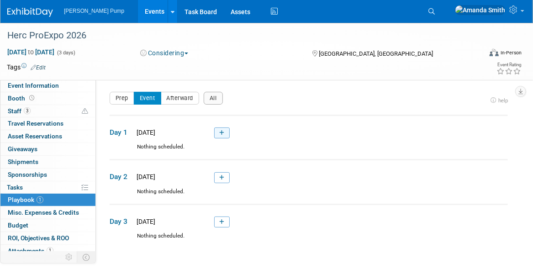
click at [226, 130] on link at bounding box center [222, 132] width 16 height 11
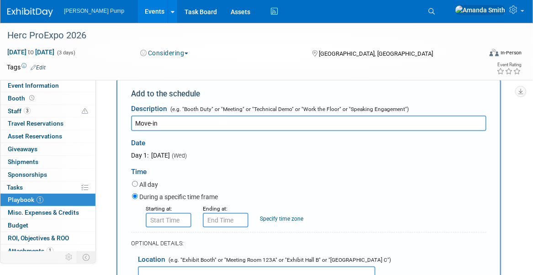
scroll to position [121, 0]
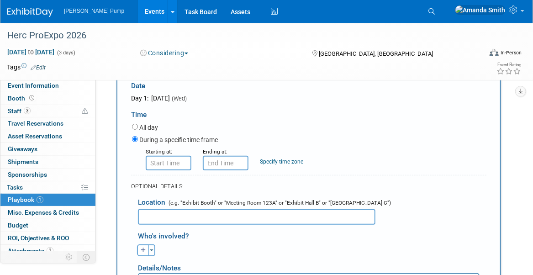
type input "Move-in"
type input "8:00 AM"
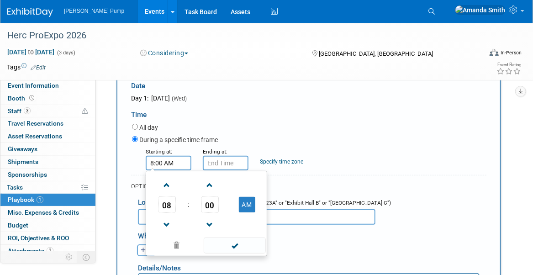
click at [161, 167] on input "8:00 AM" at bounding box center [169, 163] width 46 height 15
click at [224, 163] on input "8:00 AM" at bounding box center [226, 163] width 46 height 15
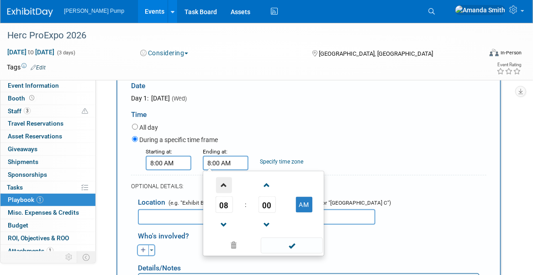
click at [224, 183] on span at bounding box center [224, 185] width 16 height 16
type input "12:00 PM"
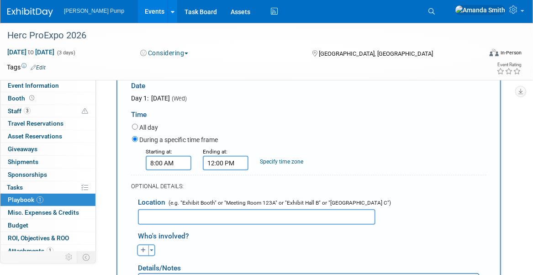
click at [288, 144] on div "During a specific time frame" at bounding box center [309, 140] width 354 height 12
click at [201, 213] on input "text" at bounding box center [256, 217] width 237 height 16
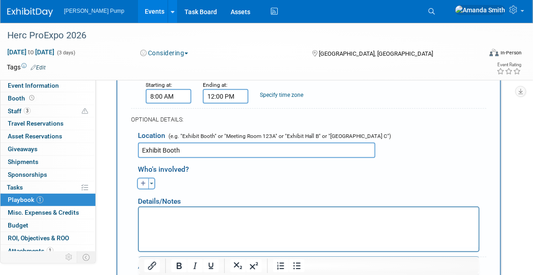
scroll to position [212, 0]
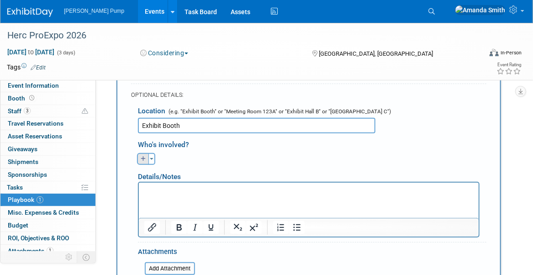
type input "Exhibit Booth"
click at [139, 159] on button "button" at bounding box center [143, 159] width 12 height 12
select select
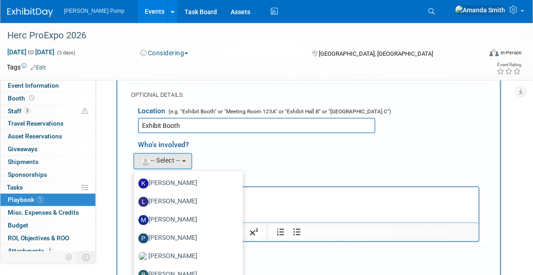
scroll to position [320, 0]
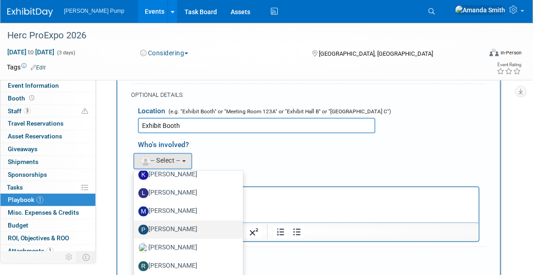
click at [200, 223] on label "[PERSON_NAME]" at bounding box center [185, 229] width 95 height 15
click at [135, 226] on input "[PERSON_NAME]" at bounding box center [132, 229] width 6 height 6
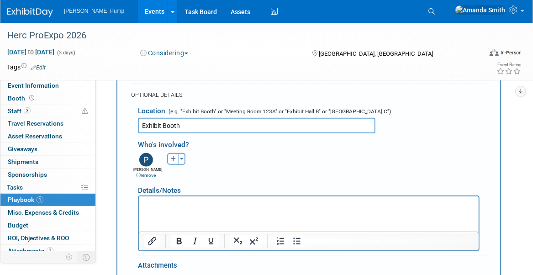
click at [172, 159] on icon "button" at bounding box center [173, 158] width 5 height 5
select select
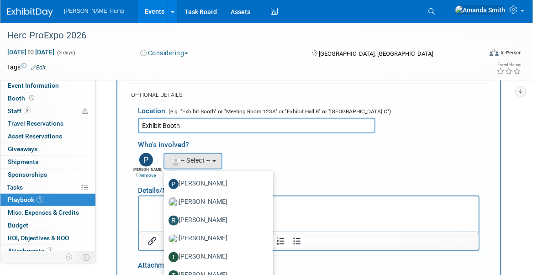
scroll to position [381, 0]
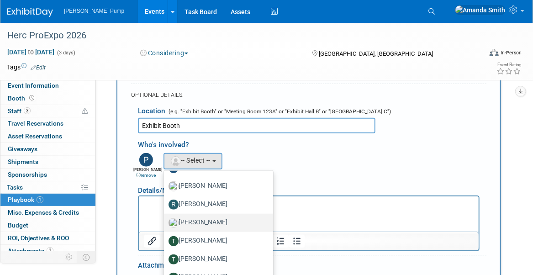
click at [229, 218] on label "[PERSON_NAME]" at bounding box center [215, 222] width 95 height 15
click at [165, 219] on input "[PERSON_NAME]" at bounding box center [162, 222] width 6 height 6
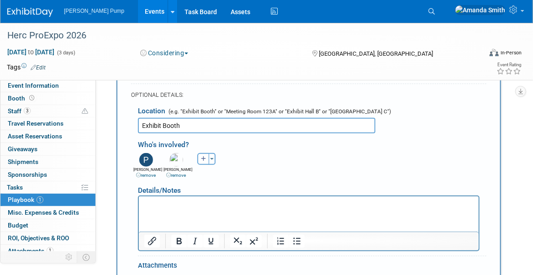
click at [278, 176] on div "[PERSON_NAME] remove [PERSON_NAME] (me) remove [PERSON_NAME] remove remove remo…" at bounding box center [312, 165] width 362 height 28
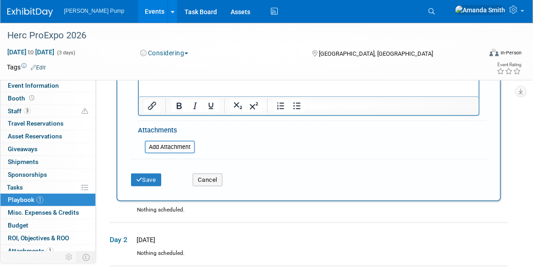
scroll to position [349, 0]
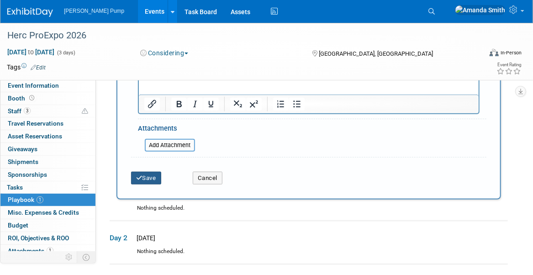
click at [139, 176] on icon "submit" at bounding box center [139, 178] width 6 height 6
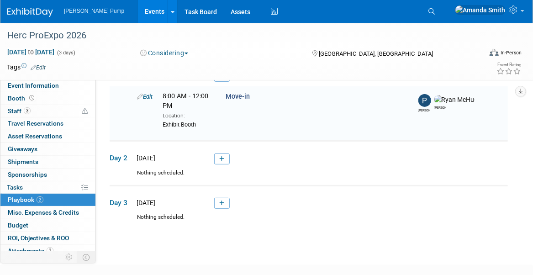
scroll to position [28, 0]
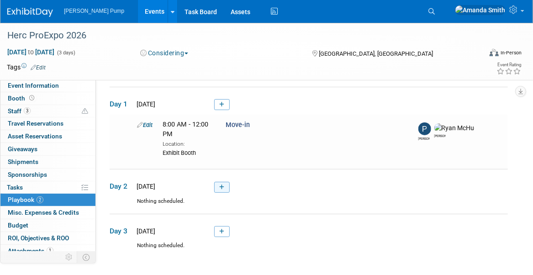
click at [227, 187] on link at bounding box center [222, 187] width 16 height 11
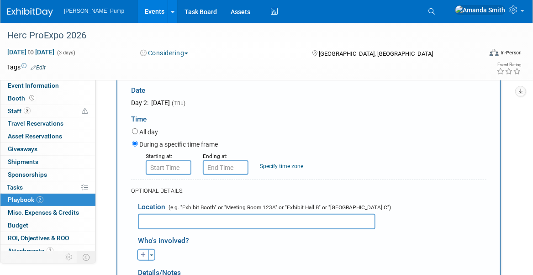
scroll to position [203, 0]
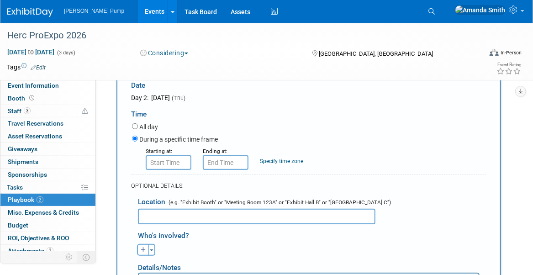
type input "Supplier Breakfast"
click at [172, 162] on input "8:00 AM" at bounding box center [169, 162] width 46 height 15
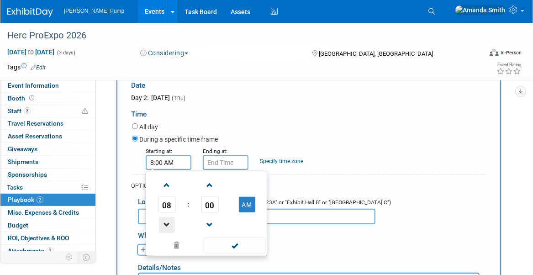
click at [164, 218] on span at bounding box center [167, 225] width 16 height 16
type input "7:00 AM"
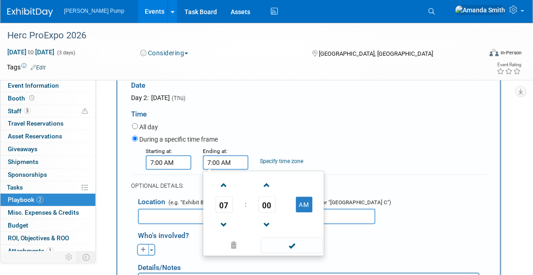
click at [215, 162] on input "7:00 AM" at bounding box center [226, 162] width 46 height 15
click at [223, 182] on span at bounding box center [224, 185] width 16 height 16
type input "8:00 AM"
click at [307, 138] on div "During a specific time frame" at bounding box center [309, 140] width 354 height 12
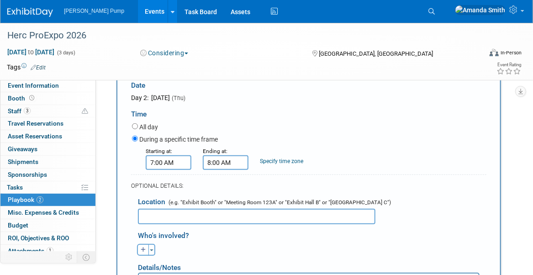
click at [216, 214] on input "text" at bounding box center [256, 217] width 237 height 16
click at [146, 248] on button "button" at bounding box center [143, 250] width 12 height 12
select select
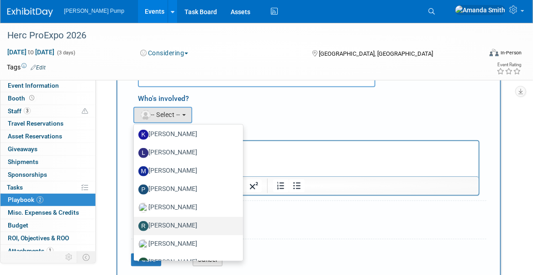
scroll to position [320, 0]
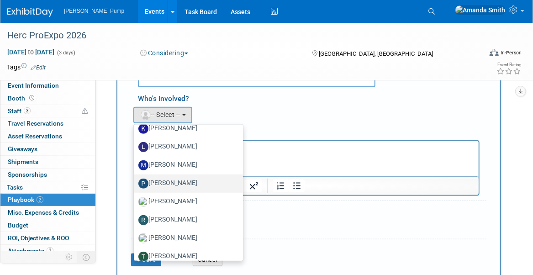
click at [181, 182] on label "[PERSON_NAME]" at bounding box center [185, 183] width 95 height 15
click at [135, 182] on input "[PERSON_NAME]" at bounding box center [132, 182] width 6 height 6
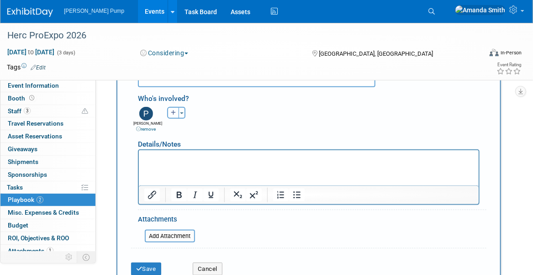
click at [174, 110] on icon "button" at bounding box center [173, 112] width 5 height 5
select select
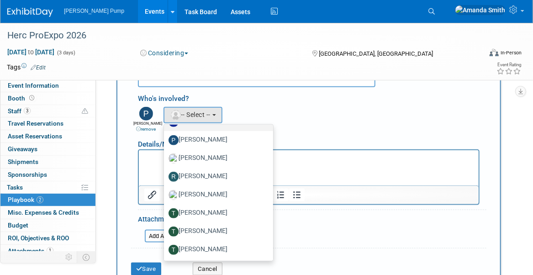
scroll to position [365, 0]
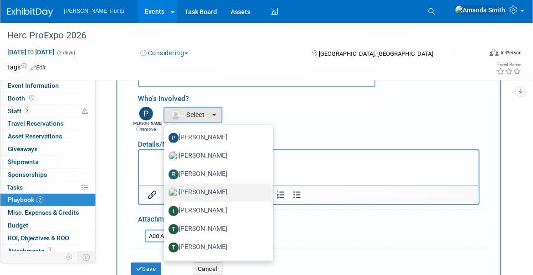
click at [216, 187] on label "[PERSON_NAME]" at bounding box center [215, 192] width 95 height 15
click at [165, 189] on input "[PERSON_NAME]" at bounding box center [162, 192] width 6 height 6
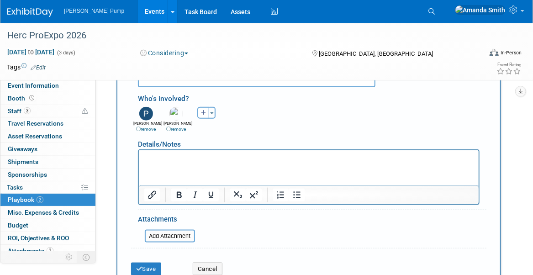
click at [283, 137] on div "Details/Notes" at bounding box center [308, 140] width 341 height 17
click at [142, 264] on button "Save" at bounding box center [146, 268] width 30 height 13
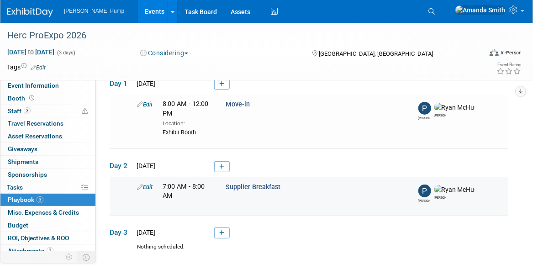
scroll to position [19, 0]
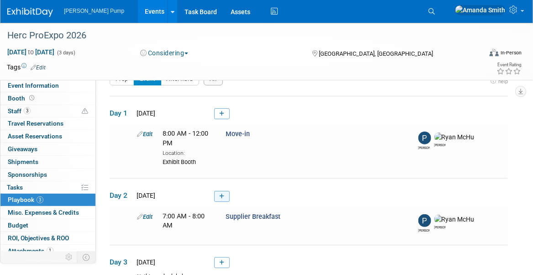
click at [221, 194] on icon at bounding box center [221, 196] width 5 height 5
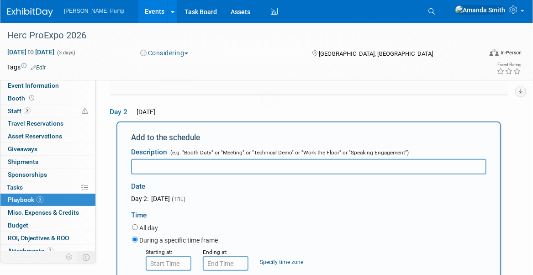
scroll to position [111, 0]
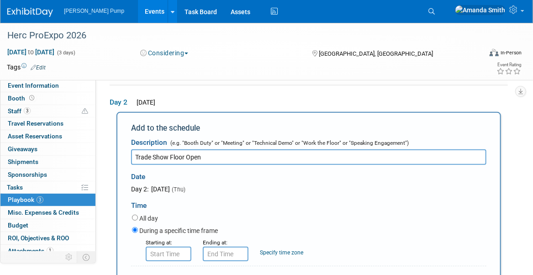
type input "Trade Show Floor Open"
click at [185, 254] on input "8:00 AM" at bounding box center [169, 254] width 46 height 15
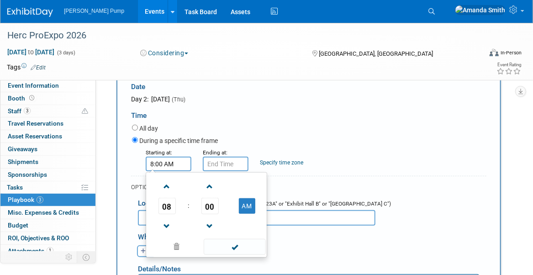
scroll to position [203, 0]
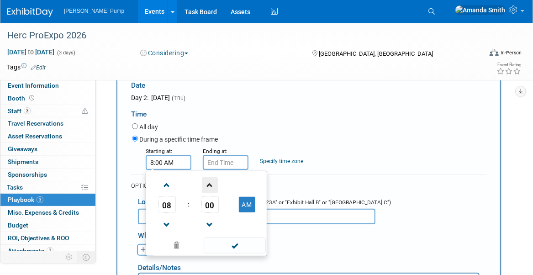
click at [210, 182] on span at bounding box center [210, 185] width 16 height 16
click at [208, 184] on span at bounding box center [210, 185] width 16 height 16
click at [209, 182] on span at bounding box center [210, 185] width 16 height 16
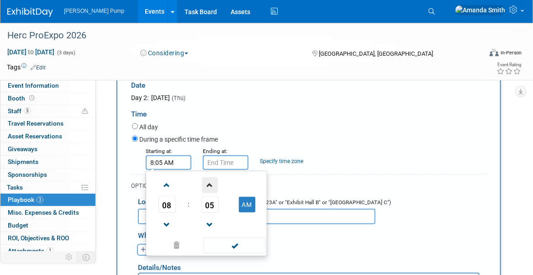
click at [209, 182] on span at bounding box center [210, 185] width 16 height 16
click at [208, 182] on span at bounding box center [210, 185] width 16 height 16
click at [209, 182] on span at bounding box center [210, 185] width 16 height 16
click at [210, 181] on span at bounding box center [210, 185] width 16 height 16
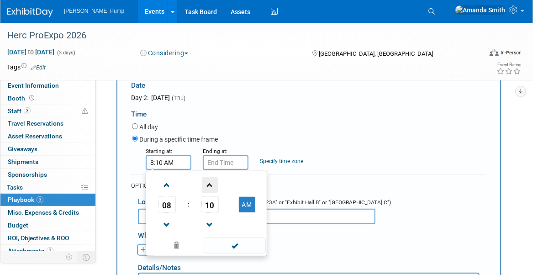
click at [211, 181] on span at bounding box center [210, 185] width 16 height 16
click at [211, 182] on span at bounding box center [210, 185] width 16 height 16
click at [212, 182] on span at bounding box center [210, 185] width 16 height 16
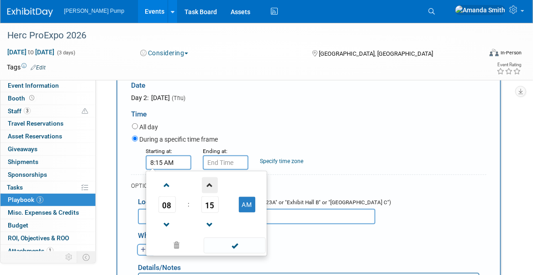
click at [212, 181] on span at bounding box center [210, 185] width 16 height 16
click at [213, 181] on span at bounding box center [210, 185] width 16 height 16
click at [213, 179] on span at bounding box center [210, 185] width 16 height 16
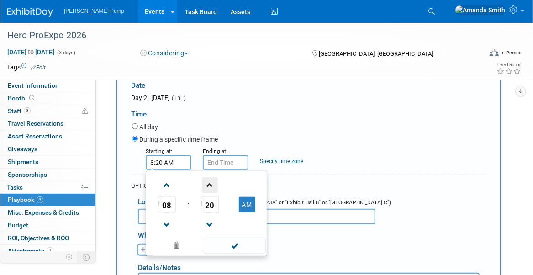
click at [213, 179] on span at bounding box center [210, 185] width 16 height 16
click at [212, 180] on span at bounding box center [210, 185] width 16 height 16
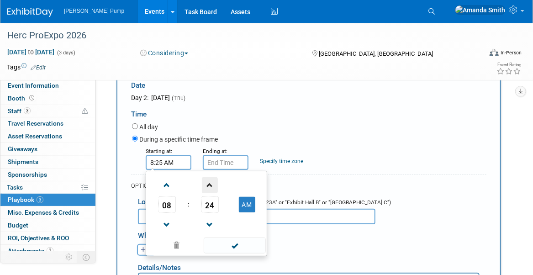
click at [212, 180] on span at bounding box center [210, 185] width 16 height 16
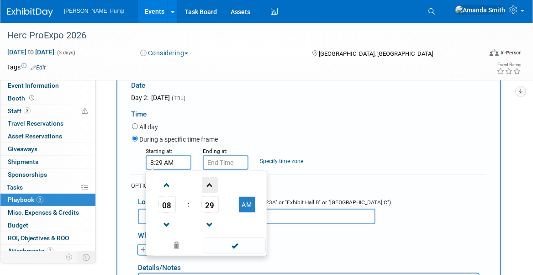
type input "8:30 AM"
click at [216, 157] on input "8:30 AM" at bounding box center [226, 162] width 46 height 15
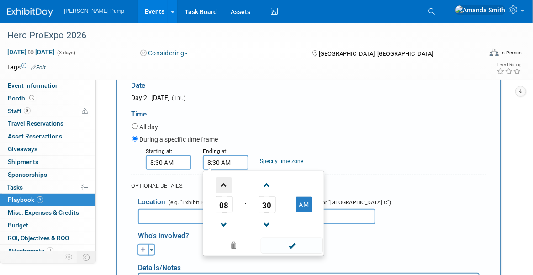
click at [224, 180] on span at bounding box center [224, 185] width 16 height 16
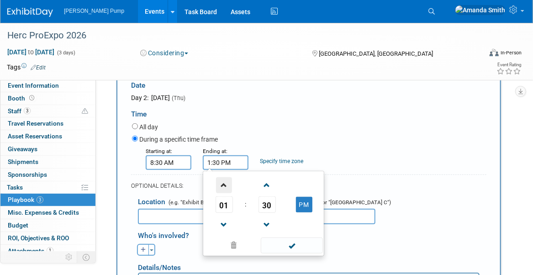
click at [224, 180] on span at bounding box center [224, 185] width 16 height 16
type input "5:30 PM"
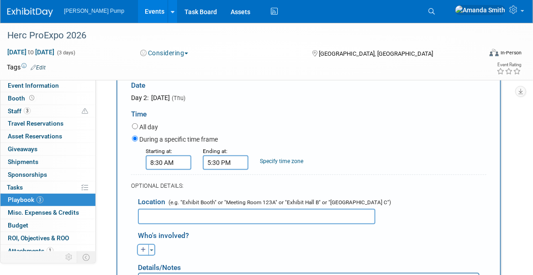
click at [298, 134] on div "During a specific time frame" at bounding box center [309, 140] width 354 height 12
click at [216, 215] on input "text" at bounding box center [256, 217] width 237 height 16
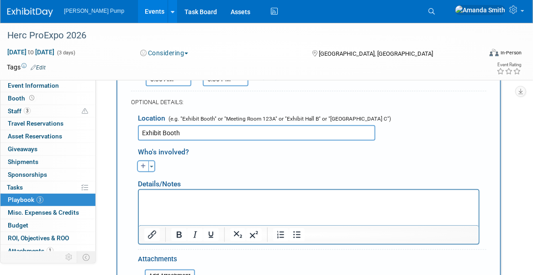
scroll to position [294, 0]
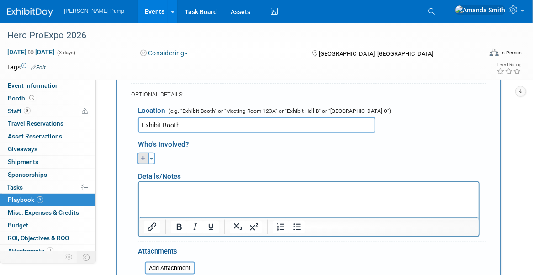
type input "Exhibit Booth"
click at [140, 154] on button "button" at bounding box center [143, 158] width 12 height 12
select select
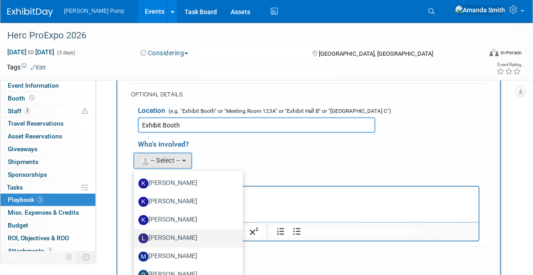
scroll to position [320, 0]
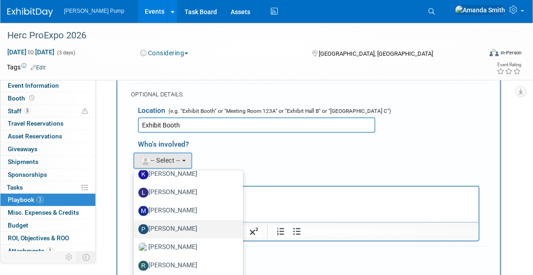
click at [187, 226] on label "[PERSON_NAME]" at bounding box center [185, 229] width 95 height 15
click at [135, 226] on input "[PERSON_NAME]" at bounding box center [132, 228] width 6 height 6
select select "0363b888-0321-46b9-914b-98f70a82bc50"
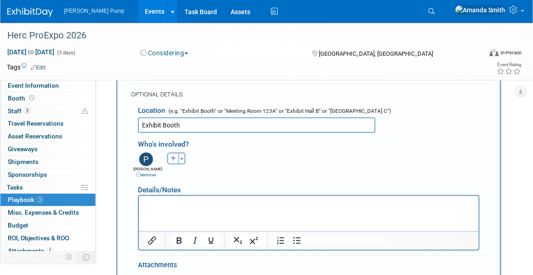
click at [173, 159] on button "button" at bounding box center [173, 158] width 12 height 12
select select
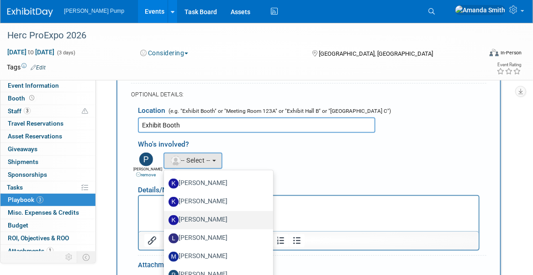
scroll to position [365, 0]
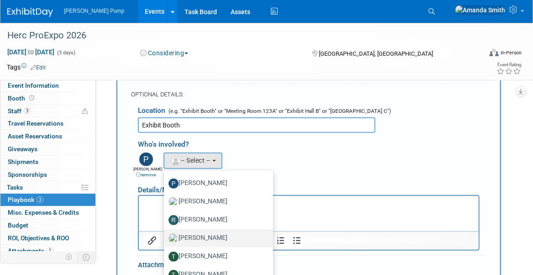
click at [197, 235] on label "[PERSON_NAME]" at bounding box center [215, 238] width 95 height 15
click at [165, 235] on input "[PERSON_NAME]" at bounding box center [162, 237] width 6 height 6
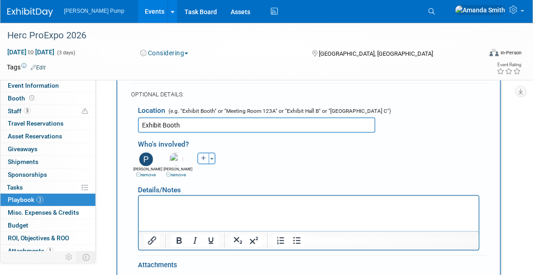
click at [304, 156] on div "[PERSON_NAME] remove [PERSON_NAME] (me) remove [PERSON_NAME] remove remove remo…" at bounding box center [312, 164] width 362 height 28
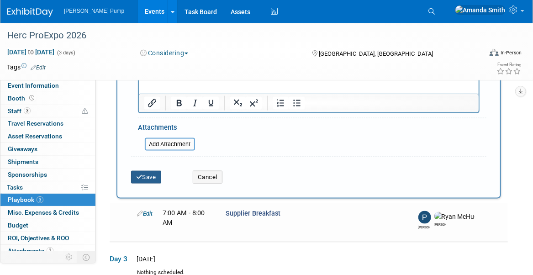
click at [142, 174] on icon "submit" at bounding box center [139, 177] width 6 height 6
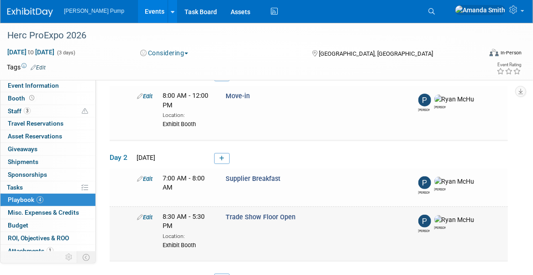
scroll to position [103, 0]
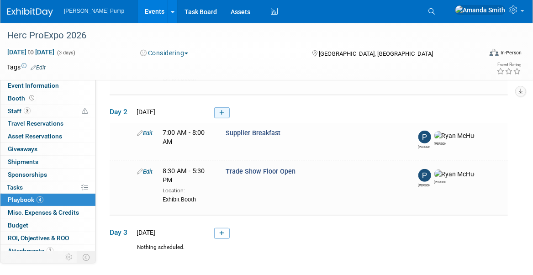
click at [223, 110] on icon at bounding box center [221, 112] width 5 height 5
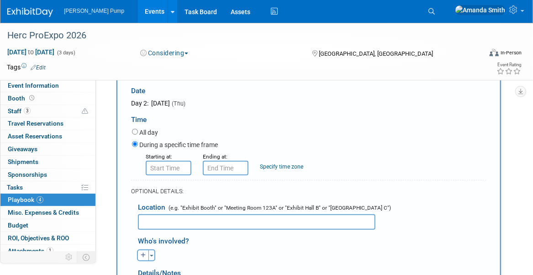
scroll to position [203, 0]
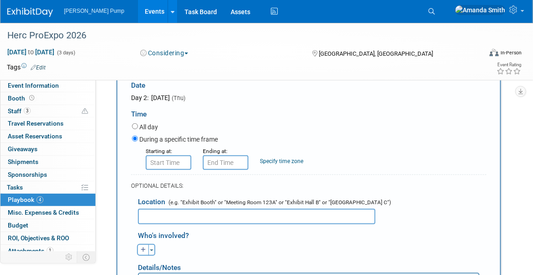
type input "Move-out"
click at [178, 160] on input "8:00 AM" at bounding box center [169, 162] width 46 height 15
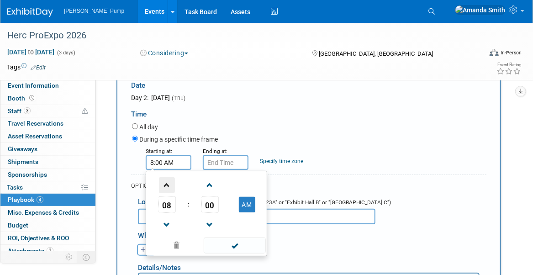
click at [168, 181] on span at bounding box center [167, 185] width 16 height 16
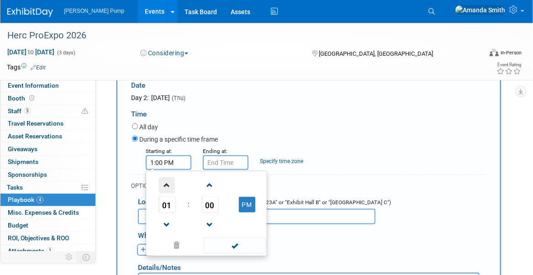
click at [168, 181] on span at bounding box center [167, 185] width 16 height 16
click at [168, 179] on span at bounding box center [167, 185] width 16 height 16
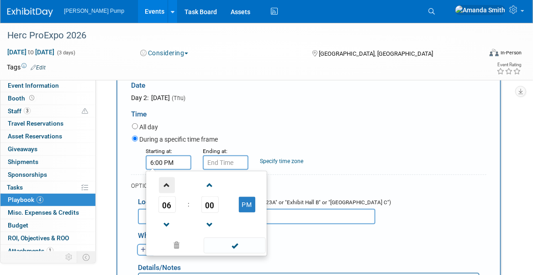
click at [168, 179] on span at bounding box center [167, 185] width 16 height 16
click at [167, 221] on span at bounding box center [167, 225] width 16 height 16
click at [210, 186] on span at bounding box center [210, 185] width 16 height 16
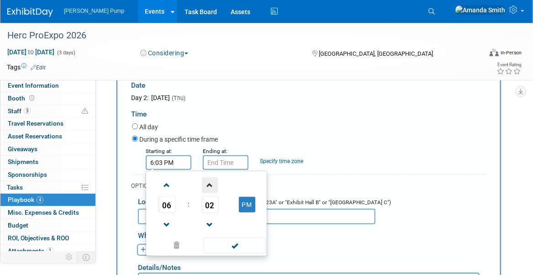
click at [210, 186] on span at bounding box center [210, 185] width 16 height 16
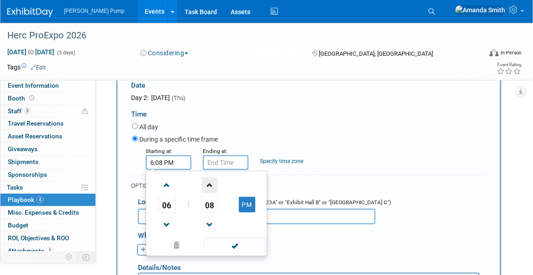
click at [210, 186] on span at bounding box center [210, 185] width 16 height 16
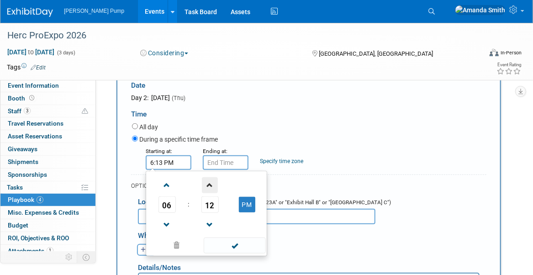
click at [210, 186] on span at bounding box center [210, 185] width 16 height 16
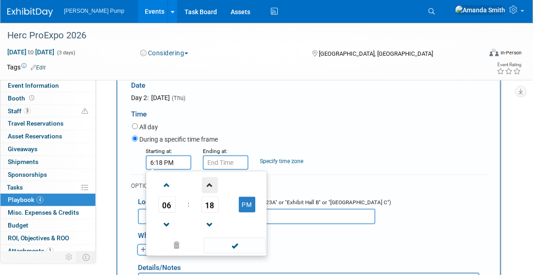
click at [210, 186] on span at bounding box center [210, 185] width 16 height 16
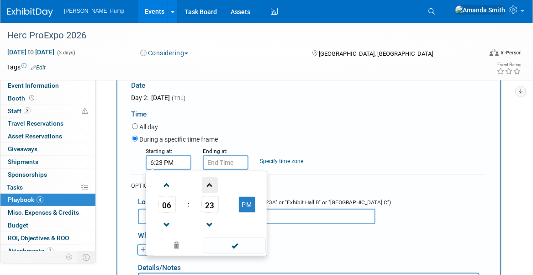
click at [210, 186] on span at bounding box center [210, 185] width 16 height 16
click at [210, 185] on span at bounding box center [210, 185] width 16 height 16
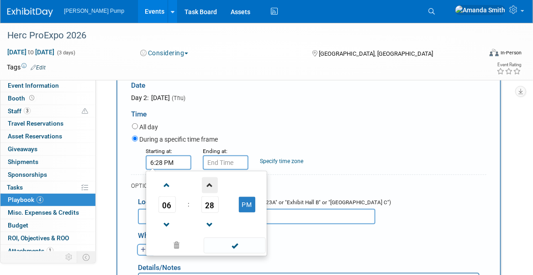
click at [210, 185] on span at bounding box center [210, 185] width 16 height 16
click at [212, 217] on span at bounding box center [210, 225] width 16 height 16
type input "6:30 PM"
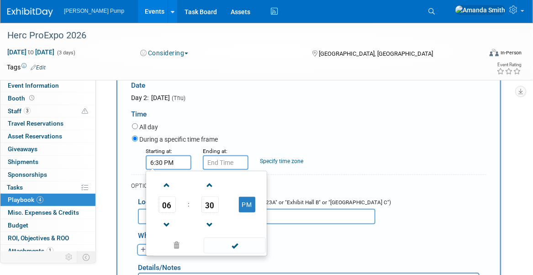
click at [225, 239] on span at bounding box center [235, 245] width 62 height 16
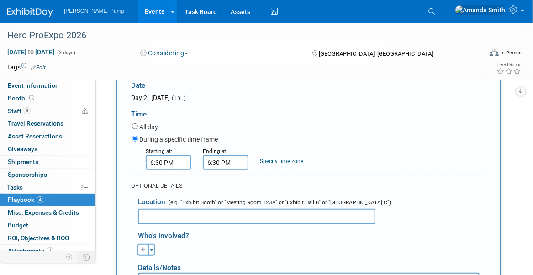
click at [227, 165] on input "6:30 PM" at bounding box center [226, 162] width 46 height 15
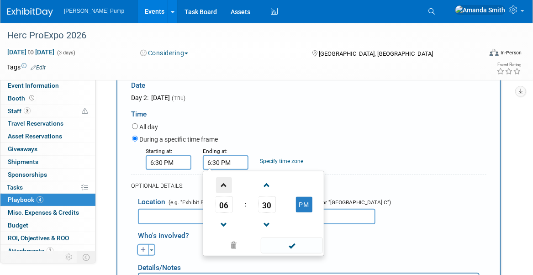
click at [226, 185] on span at bounding box center [224, 185] width 16 height 16
click at [266, 222] on span at bounding box center [267, 225] width 16 height 16
click at [265, 222] on span at bounding box center [267, 225] width 16 height 16
click at [265, 221] on span at bounding box center [267, 225] width 16 height 16
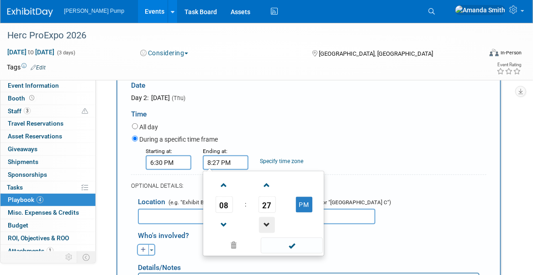
click at [265, 220] on span at bounding box center [267, 225] width 16 height 16
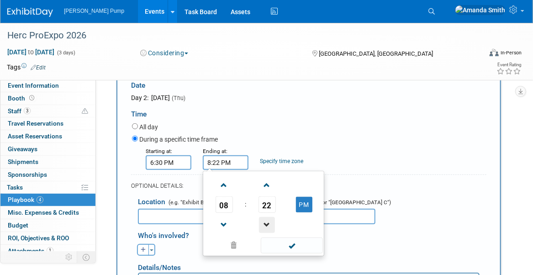
click at [265, 220] on span at bounding box center [267, 225] width 16 height 16
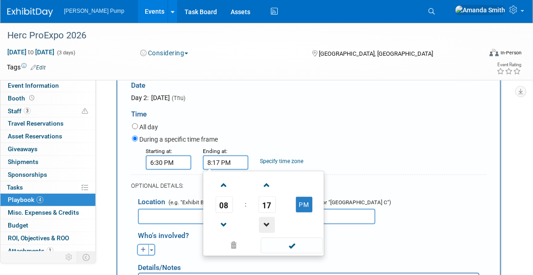
click at [265, 220] on span at bounding box center [267, 225] width 16 height 16
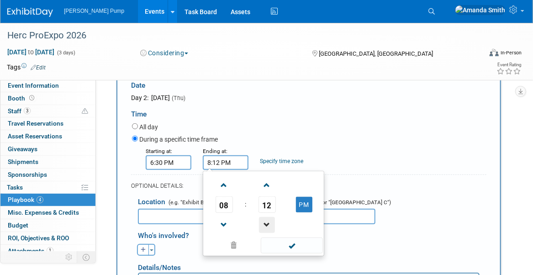
click at [265, 220] on span at bounding box center [267, 225] width 16 height 16
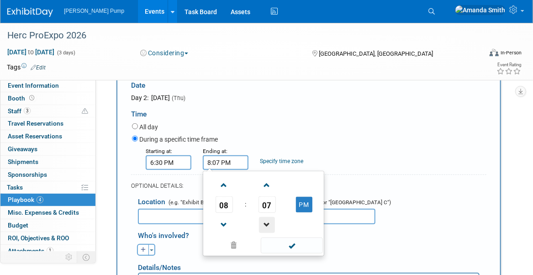
click at [265, 220] on span at bounding box center [267, 225] width 16 height 16
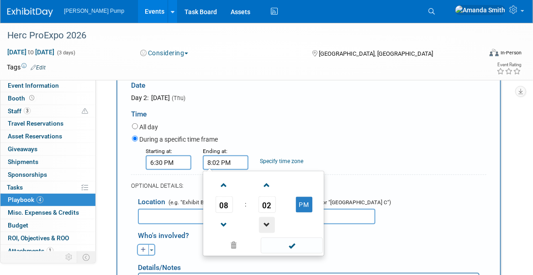
click at [265, 220] on span at bounding box center [267, 225] width 16 height 16
type input "8:00 PM"
click at [295, 245] on span at bounding box center [292, 245] width 62 height 16
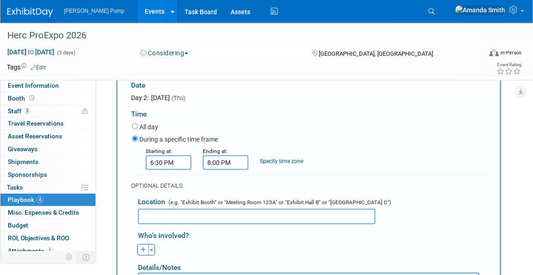
click at [336, 152] on div "Starting at: 6:30 PM Ending at: 8:00 PM Specify time zone Time zone:" at bounding box center [309, 158] width 368 height 24
click at [229, 212] on input "text" at bounding box center [256, 217] width 237 height 16
type input "Exhibit Booth"
click at [238, 236] on div "Who's involved?" at bounding box center [312, 233] width 348 height 15
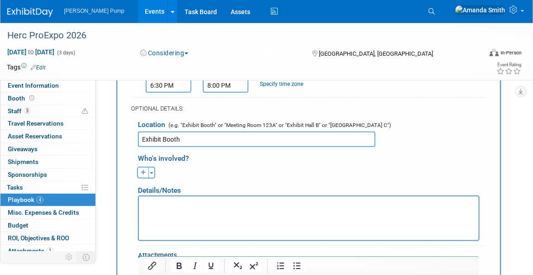
scroll to position [294, 0]
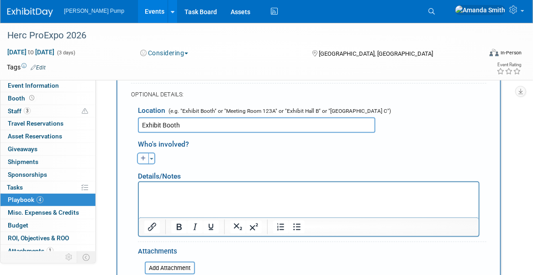
click at [142, 159] on icon "button" at bounding box center [143, 158] width 5 height 5
select select
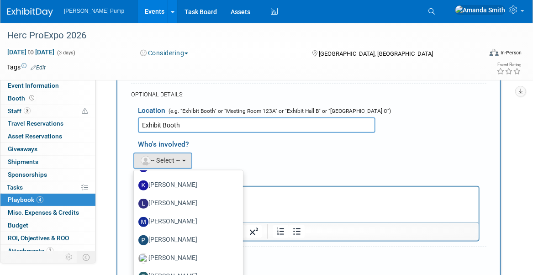
scroll to position [320, 0]
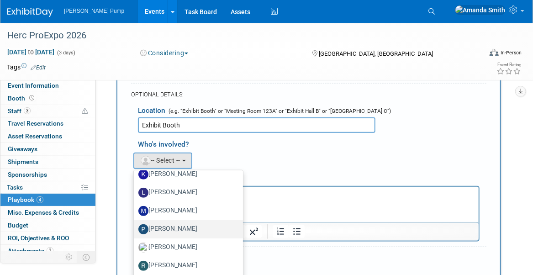
click at [181, 226] on label "[PERSON_NAME]" at bounding box center [185, 229] width 95 height 15
click at [135, 226] on input "[PERSON_NAME]" at bounding box center [132, 228] width 6 height 6
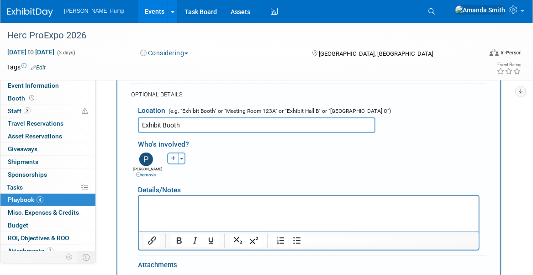
click at [173, 159] on icon "button" at bounding box center [173, 158] width 5 height 5
select select
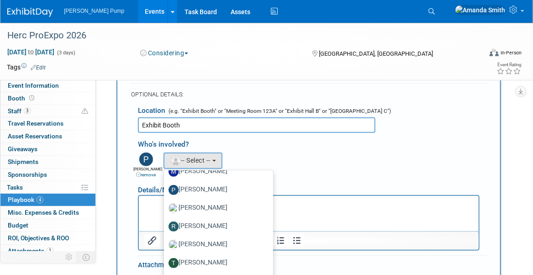
scroll to position [365, 0]
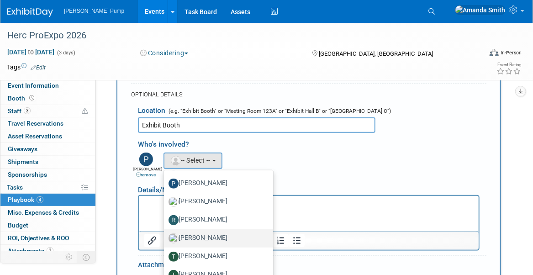
click at [211, 232] on label "[PERSON_NAME]" at bounding box center [215, 238] width 95 height 15
click at [165, 234] on input "[PERSON_NAME]" at bounding box center [162, 237] width 6 height 6
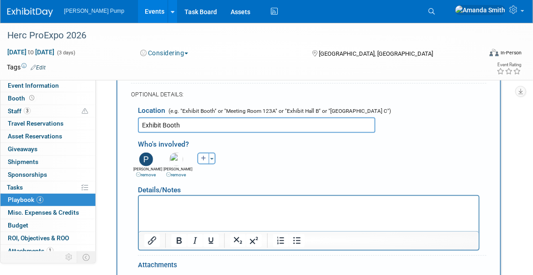
click at [274, 178] on div "Details/Notes" at bounding box center [308, 186] width 341 height 17
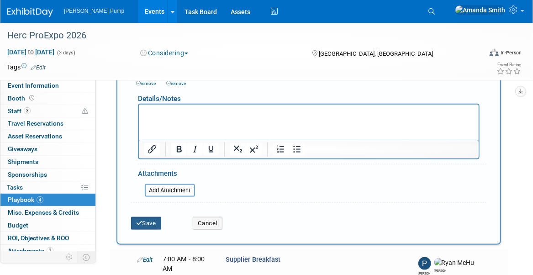
click at [147, 222] on button "Save" at bounding box center [146, 223] width 30 height 13
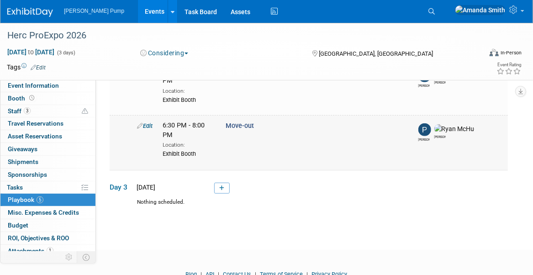
scroll to position [203, 0]
click at [221, 187] on icon at bounding box center [221, 187] width 5 height 5
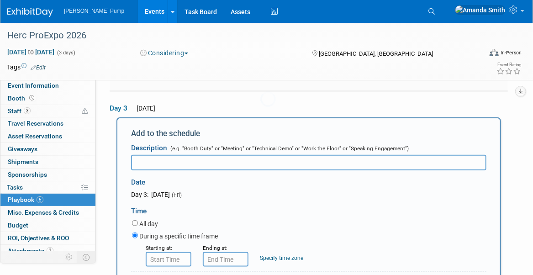
scroll to position [0, 0]
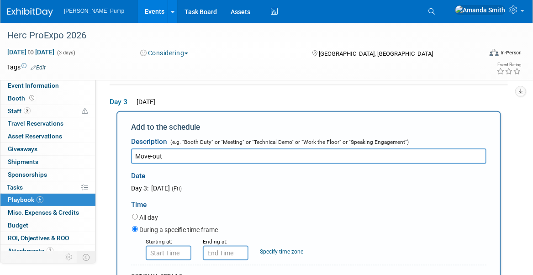
type input "Move-out"
type input "8:00 AM"
click at [164, 257] on input "8:00 AM" at bounding box center [169, 253] width 46 height 15
click at [226, 247] on input "8:00 AM" at bounding box center [226, 253] width 46 height 15
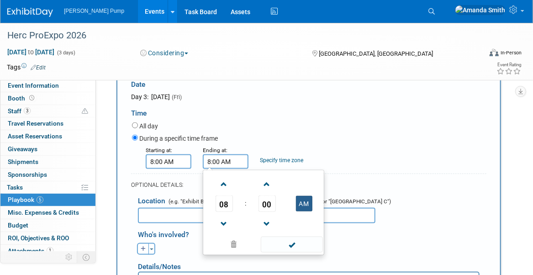
click at [306, 201] on button "AM" at bounding box center [304, 204] width 16 height 16
type input "8:00 PM"
click at [386, 170] on form "Description (e.g. "Booth Duty" or "Meeting" or "Technical Demo" or "Work the Fl…" at bounding box center [308, 216] width 355 height 351
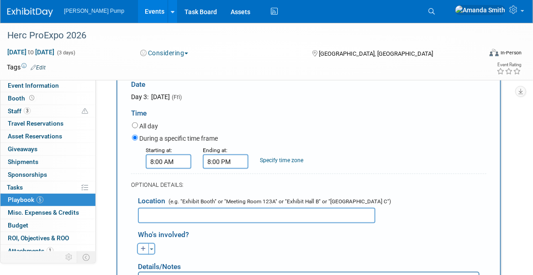
click at [151, 211] on input "text" at bounding box center [256, 216] width 237 height 16
type input "Exhibit Booth"
click at [236, 232] on div "Who's involved?" at bounding box center [312, 233] width 348 height 15
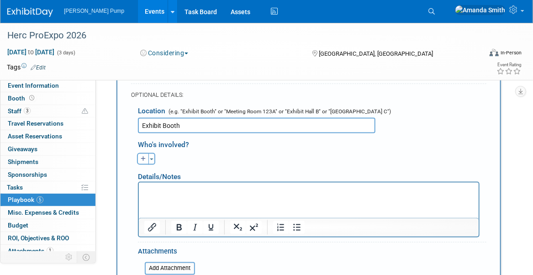
scroll to position [469, 0]
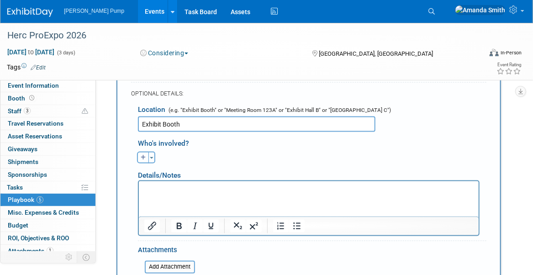
click at [138, 153] on button "button" at bounding box center [143, 158] width 12 height 12
select select
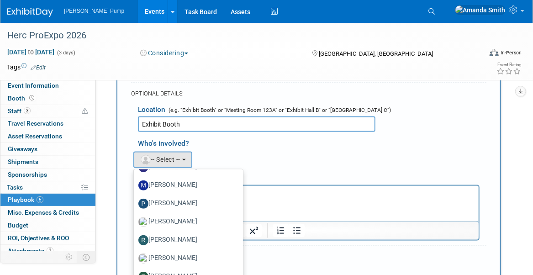
scroll to position [365, 0]
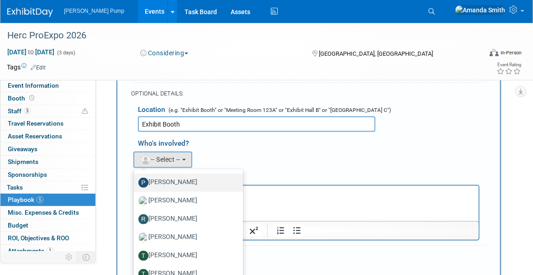
click at [186, 178] on label "[PERSON_NAME]" at bounding box center [185, 182] width 95 height 15
click at [135, 178] on input "[PERSON_NAME]" at bounding box center [132, 181] width 6 height 6
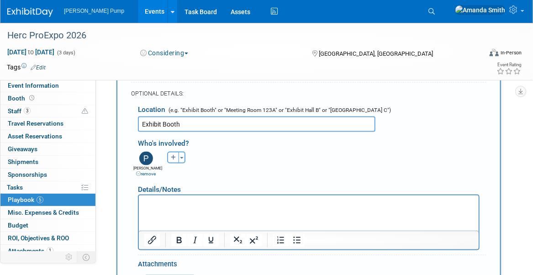
click at [171, 156] on icon "button" at bounding box center [173, 157] width 5 height 5
select select
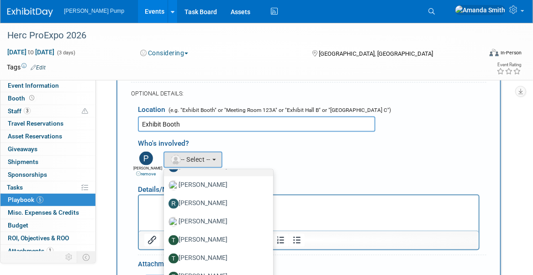
scroll to position [381, 0]
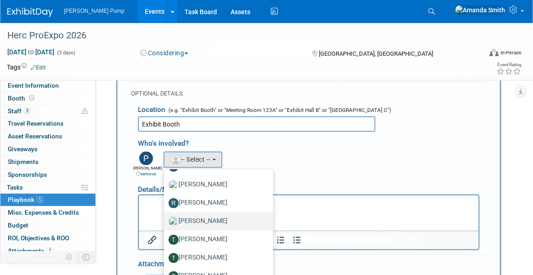
click at [210, 220] on label "[PERSON_NAME]" at bounding box center [215, 221] width 95 height 15
click at [165, 220] on input "[PERSON_NAME]" at bounding box center [162, 220] width 6 height 6
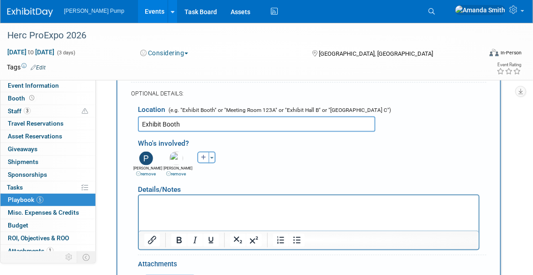
click at [299, 166] on div "[PERSON_NAME] remove [PERSON_NAME] (me) remove [PERSON_NAME] remove remove remo…" at bounding box center [312, 163] width 362 height 28
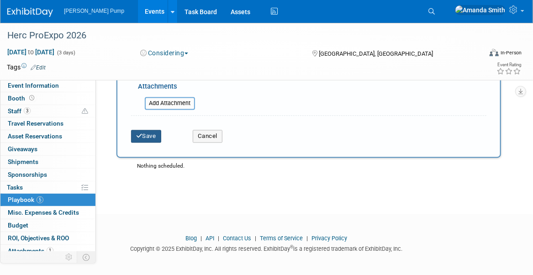
click at [159, 135] on button "Save" at bounding box center [146, 136] width 30 height 13
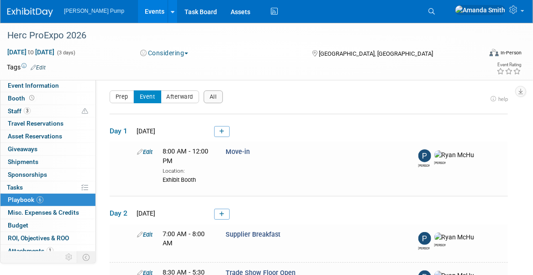
scroll to position [0, 0]
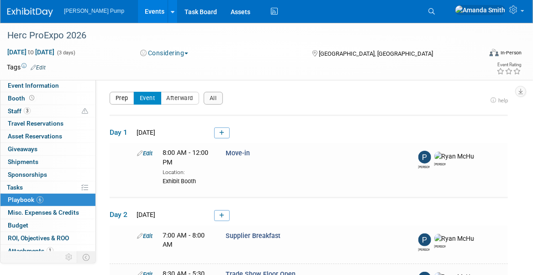
click at [122, 99] on button "Prep" at bounding box center [122, 98] width 25 height 13
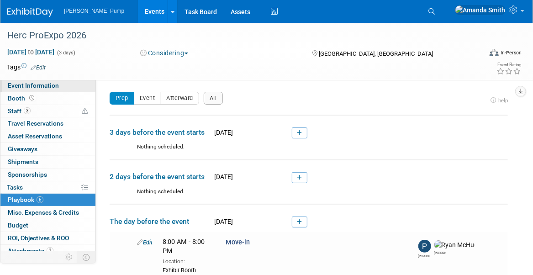
click at [20, 86] on span "Event Information" at bounding box center [33, 85] width 51 height 7
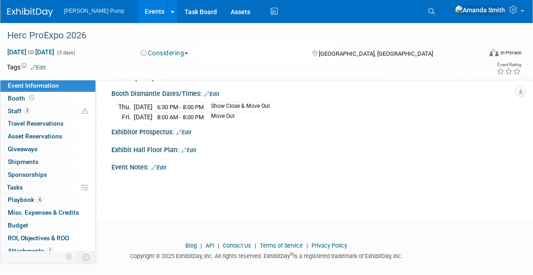
scroll to position [157, 0]
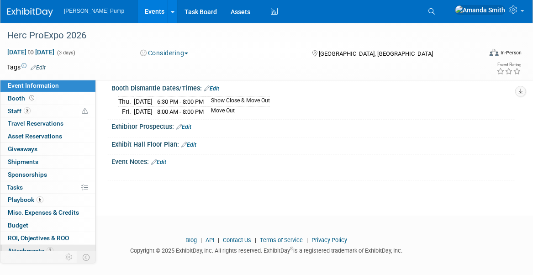
click at [21, 247] on span "Attachments 1" at bounding box center [31, 250] width 46 height 7
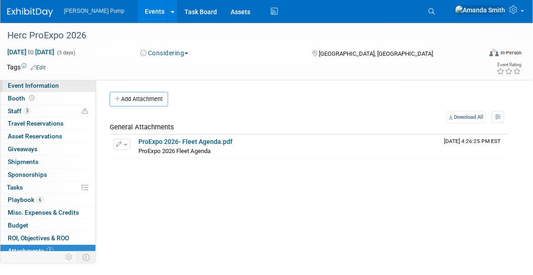
click at [49, 87] on span "Event Information" at bounding box center [33, 85] width 51 height 7
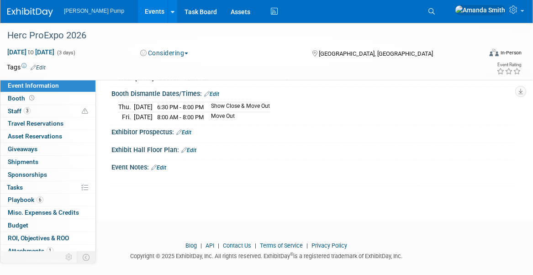
scroll to position [157, 0]
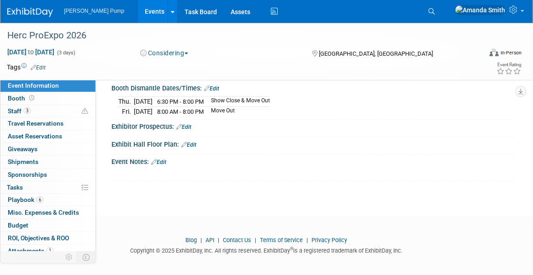
click at [188, 124] on link "Edit" at bounding box center [183, 127] width 15 height 6
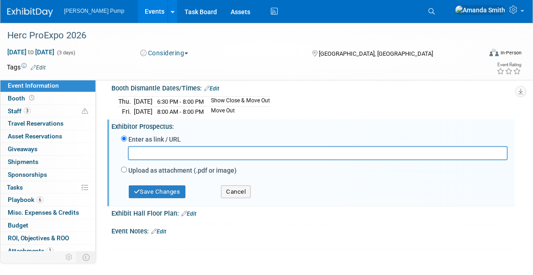
click at [133, 166] on label "Upload as attachment (.pdf or image)" at bounding box center [182, 170] width 108 height 9
click at [127, 167] on input "Upload as attachment (.pdf or image)" at bounding box center [124, 170] width 6 height 6
radio input "true"
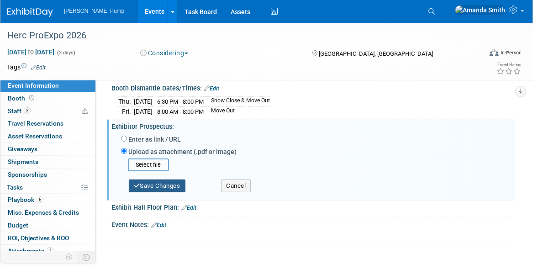
click at [142, 179] on button "Save Changes" at bounding box center [157, 185] width 57 height 13
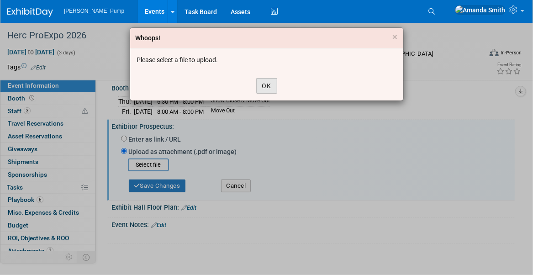
click at [267, 88] on button "OK" at bounding box center [266, 86] width 21 height 16
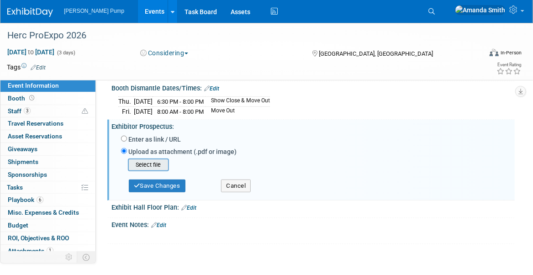
click at [149, 159] on input "file" at bounding box center [113, 164] width 109 height 11
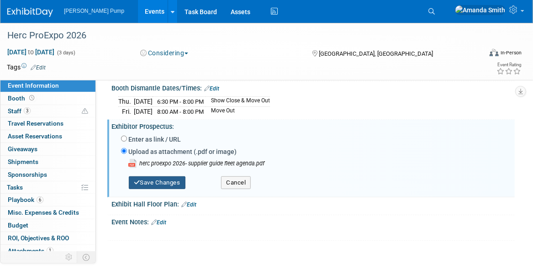
click at [162, 179] on button "Save Changes" at bounding box center [157, 182] width 57 height 13
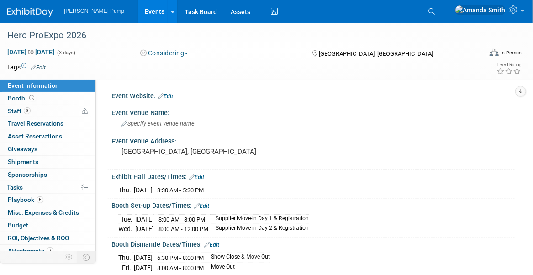
scroll to position [0, 0]
click at [161, 125] on span "Specify event venue name" at bounding box center [157, 124] width 73 height 7
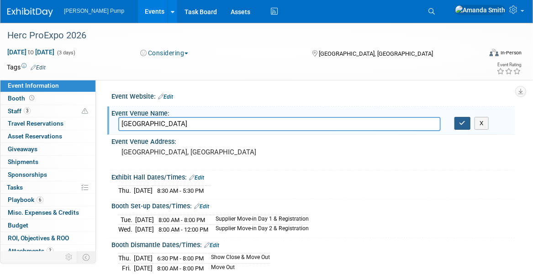
type input "[GEOGRAPHIC_DATA]"
click at [457, 121] on button "button" at bounding box center [462, 123] width 16 height 13
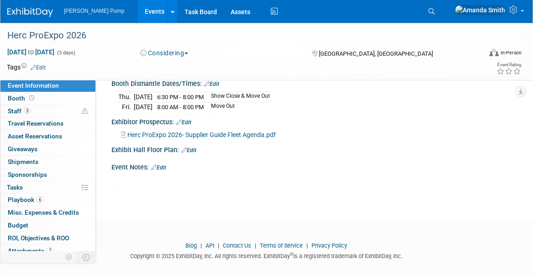
scroll to position [167, 0]
